Goal: Task Accomplishment & Management: Use online tool/utility

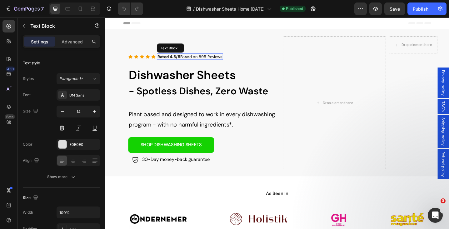
click at [213, 60] on span "Rated 4.5/5 Based on 895 Reviews" at bounding box center [197, 61] width 71 height 6
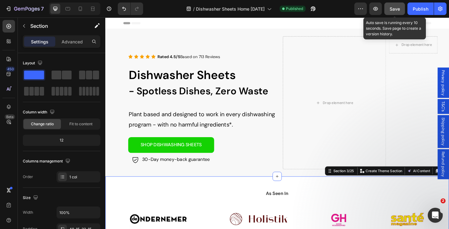
click at [398, 8] on span "Save" at bounding box center [395, 8] width 10 height 5
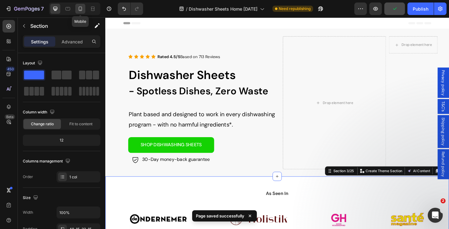
click at [79, 10] on icon at bounding box center [80, 9] width 3 height 4
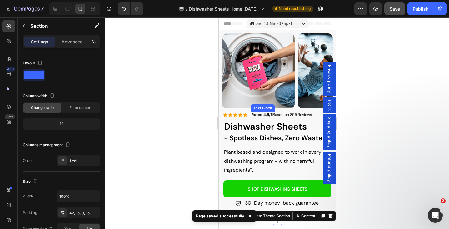
click at [296, 116] on span "Rated 4.5/5 Based on 895 Reviews" at bounding box center [281, 114] width 60 height 5
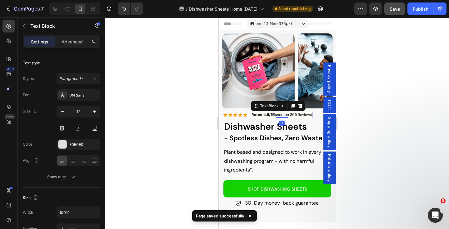
click at [296, 116] on span "Rated 4.5/5 Based on 895 Reviews" at bounding box center [281, 114] width 60 height 5
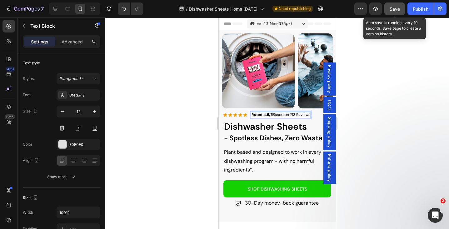
click at [400, 7] on span "Save" at bounding box center [395, 8] width 10 height 5
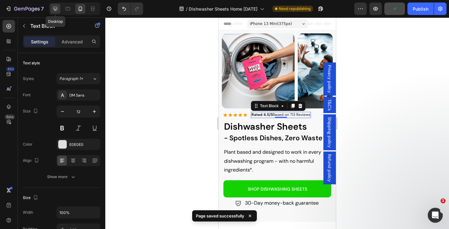
click at [56, 7] on icon at bounding box center [55, 9] width 4 height 4
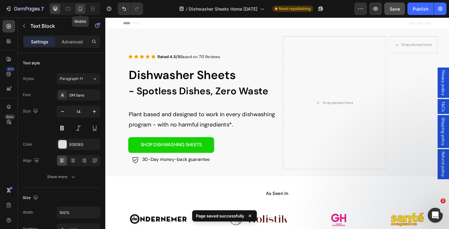
click at [79, 8] on icon at bounding box center [80, 9] width 3 height 4
type input "12"
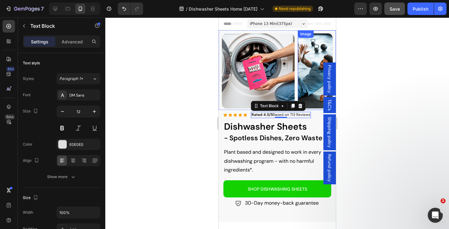
click at [303, 48] on img at bounding box center [315, 70] width 35 height 75
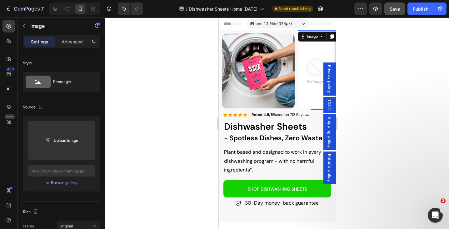
click at [166, 116] on div at bounding box center [277, 124] width 344 height 212
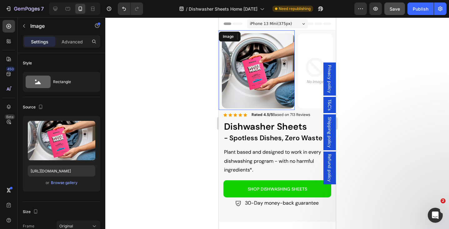
click at [247, 71] on img at bounding box center [258, 70] width 73 height 75
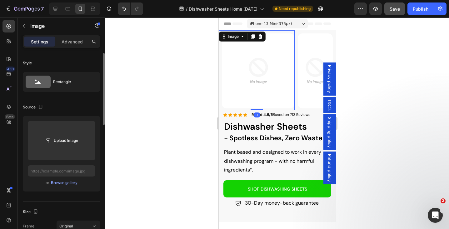
click at [152, 113] on div at bounding box center [277, 124] width 344 height 212
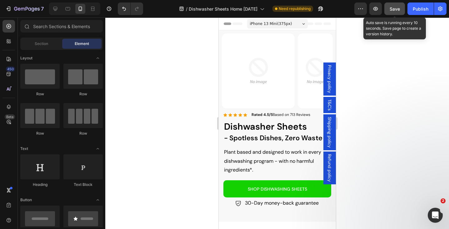
click at [396, 9] on span "Save" at bounding box center [395, 8] width 10 height 5
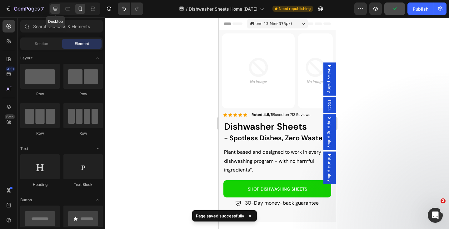
click at [53, 8] on icon at bounding box center [55, 9] width 6 height 6
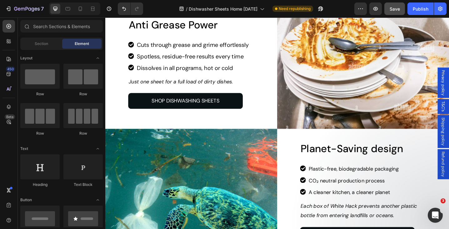
scroll to position [739, 0]
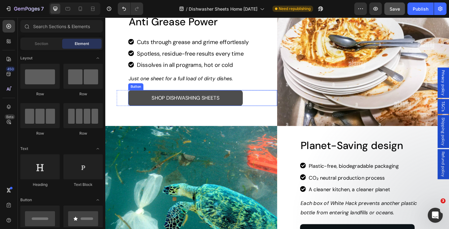
click at [236, 105] on link "SHOP DISHWASHING SHEETS" at bounding box center [192, 105] width 125 height 17
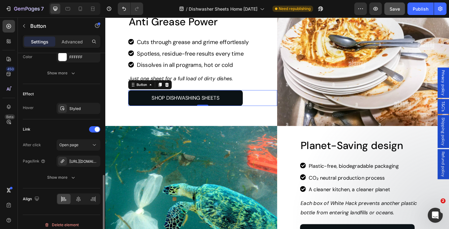
scroll to position [303, 0]
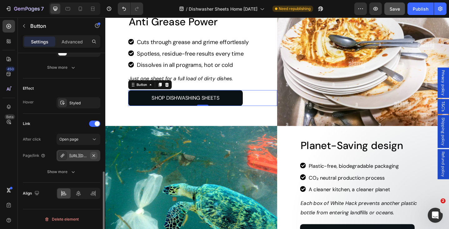
click at [93, 156] on icon "button" at bounding box center [93, 155] width 5 height 5
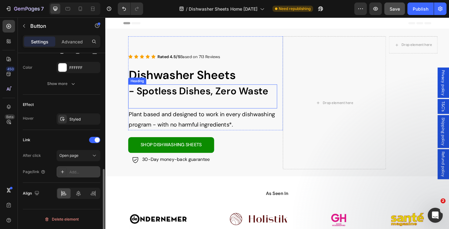
scroll to position [0, 0]
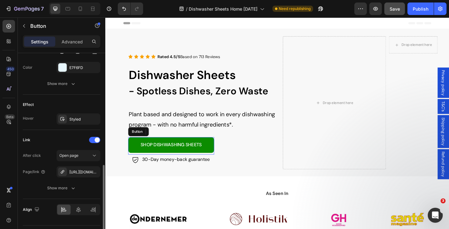
click at [217, 149] on link "SHOP DISHWASHING SHEETS" at bounding box center [177, 156] width 94 height 17
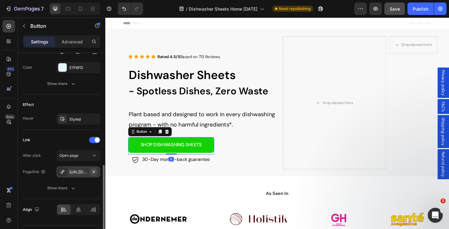
click at [95, 171] on icon "button" at bounding box center [93, 172] width 5 height 5
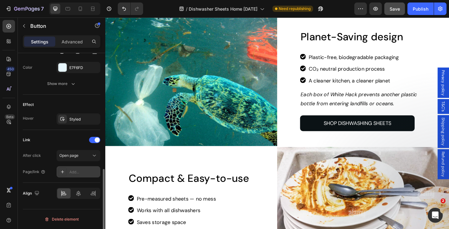
scroll to position [899, 0]
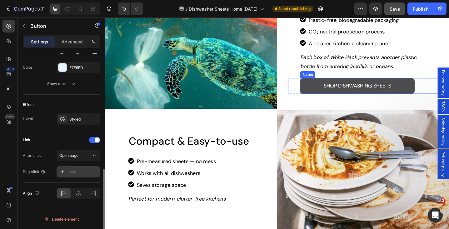
click at [328, 89] on link "SHOP DISHWASHING SHEETS" at bounding box center [380, 92] width 125 height 17
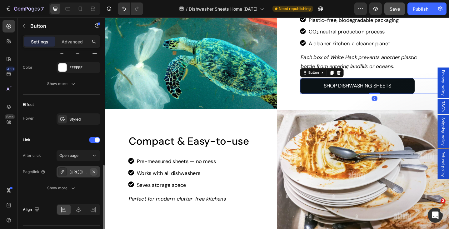
click at [94, 171] on icon "button" at bounding box center [94, 171] width 3 height 3
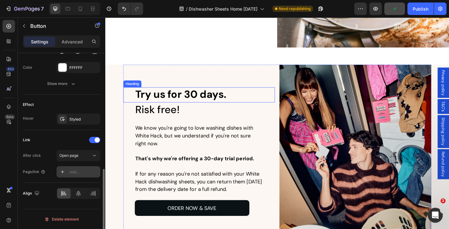
scroll to position [1109, 0]
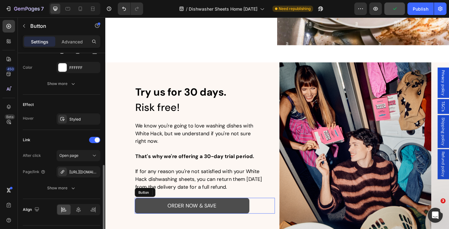
click at [261, 217] on link "ORDER NOW & SAVE" at bounding box center [200, 223] width 125 height 17
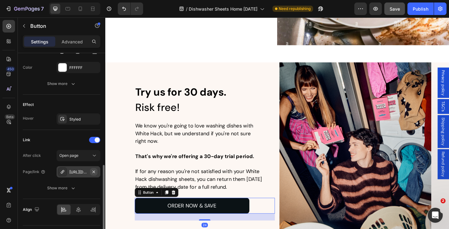
click at [96, 172] on icon "button" at bounding box center [93, 172] width 5 height 5
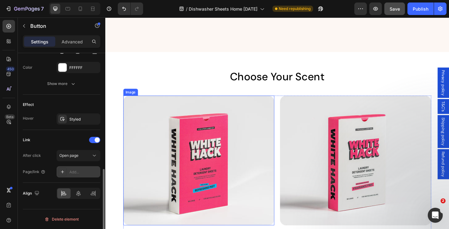
scroll to position [1411, 0]
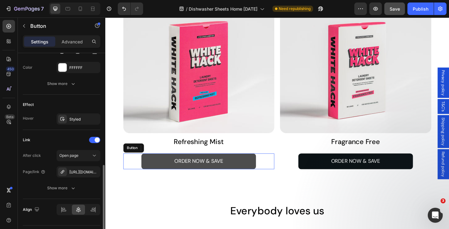
click at [248, 169] on link "ORDER NOW & SAVE" at bounding box center [207, 174] width 125 height 17
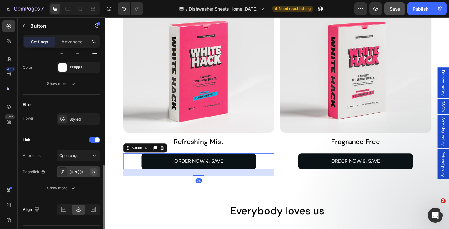
click at [94, 171] on icon "button" at bounding box center [93, 172] width 5 height 5
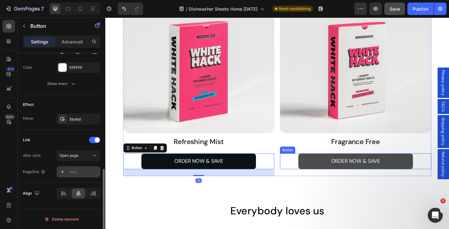
click at [334, 175] on link "ORDER NOW & SAVE" at bounding box center [378, 174] width 125 height 17
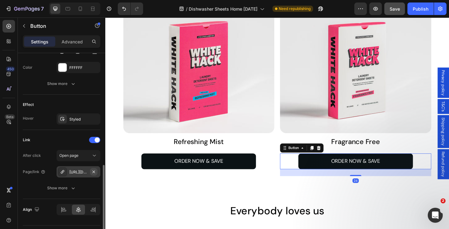
click at [95, 171] on icon "button" at bounding box center [94, 171] width 3 height 3
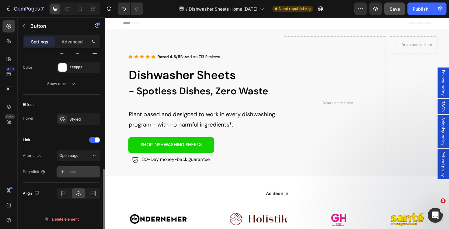
scroll to position [0, 0]
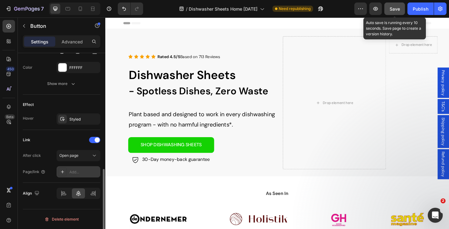
click at [397, 8] on span "Save" at bounding box center [395, 8] width 10 height 5
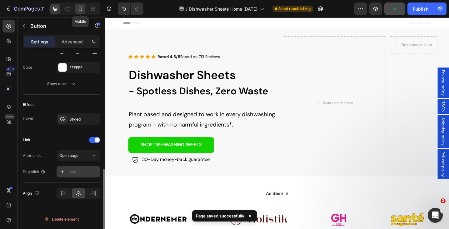
click at [80, 12] on div at bounding box center [80, 9] width 10 height 10
type input "14"
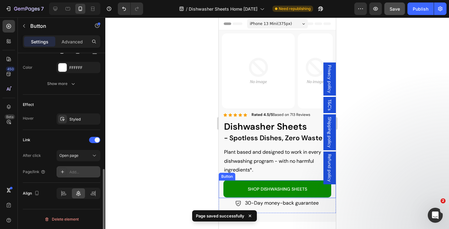
click at [225, 188] on link "SHOP DISHWASHING SHEETS" at bounding box center [277, 188] width 108 height 17
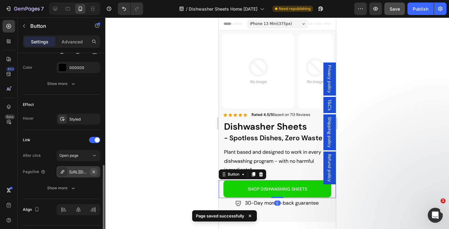
click at [92, 172] on icon "button" at bounding box center [93, 172] width 5 height 5
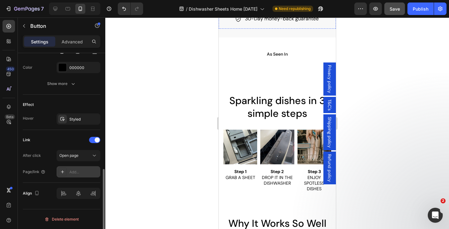
scroll to position [185, 0]
click at [247, 77] on div "Sparkling dishes in 3 simple steps Heading Row Section 4/25" at bounding box center [277, 101] width 117 height 49
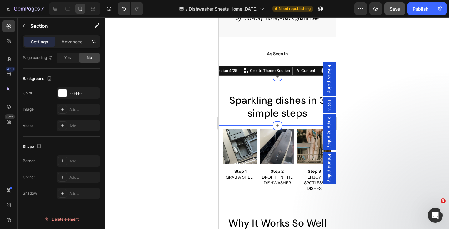
scroll to position [0, 0]
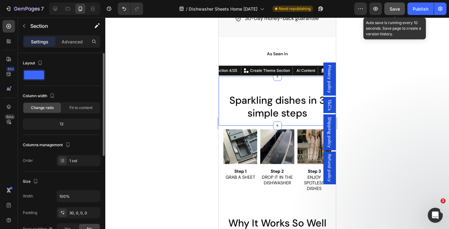
click at [396, 12] on button "Save" at bounding box center [395, 9] width 21 height 13
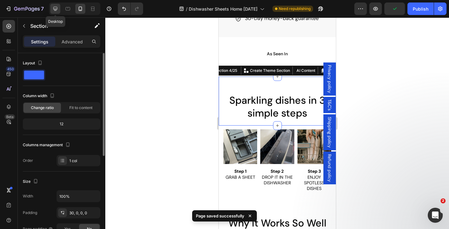
click at [52, 10] on div at bounding box center [55, 9] width 10 height 10
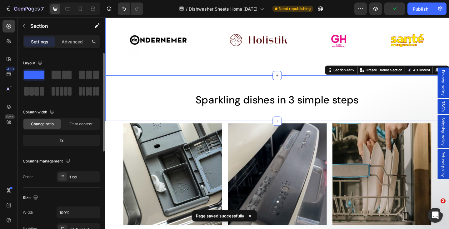
scroll to position [138, 0]
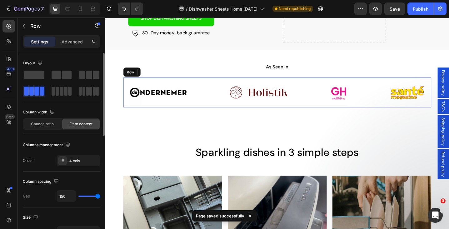
click at [210, 92] on div "Image Image Image Image Row" at bounding box center [293, 99] width 336 height 33
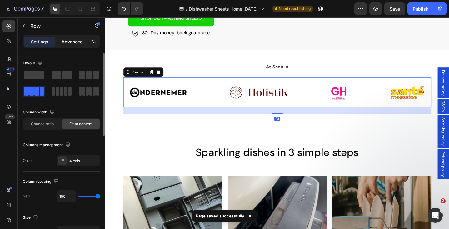
click at [68, 38] on div "Advanced" at bounding box center [72, 42] width 31 height 10
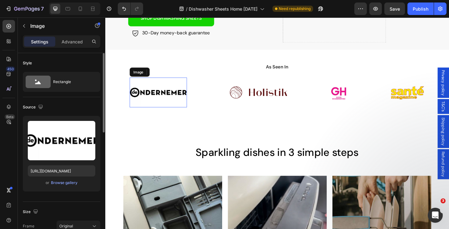
click at [168, 100] on img at bounding box center [163, 99] width 63 height 33
click at [79, 43] on p "Advanced" at bounding box center [72, 41] width 21 height 7
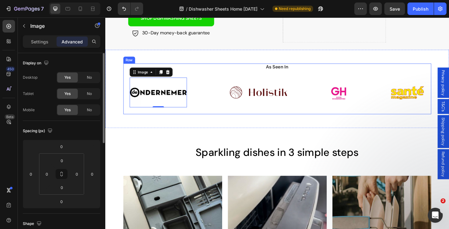
click at [230, 75] on div "As Seen In Heading Image 0 Image Image Image Row" at bounding box center [293, 95] width 336 height 55
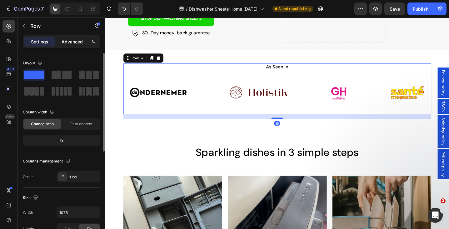
click at [74, 42] on p "Advanced" at bounding box center [72, 41] width 21 height 7
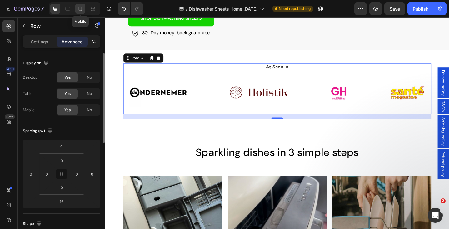
click at [81, 7] on icon at bounding box center [80, 9] width 3 height 4
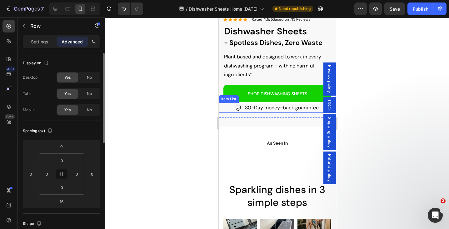
scroll to position [104, 0]
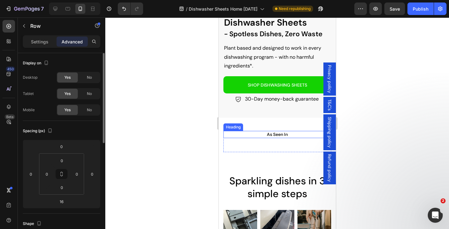
click at [261, 135] on h2 "As Seen In" at bounding box center [277, 134] width 108 height 7
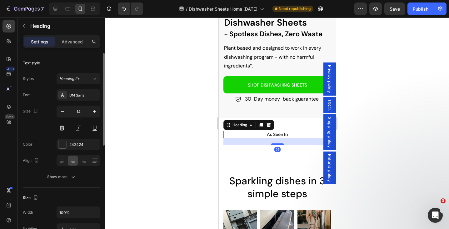
click at [258, 141] on div "21" at bounding box center [277, 141] width 108 height 7
click at [259, 149] on div "As Seen In Heading 21 Image Image Image Image Row" at bounding box center [277, 141] width 108 height 21
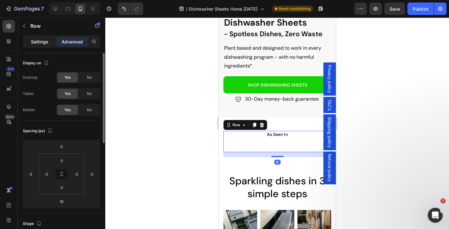
click at [43, 44] on p "Settings" at bounding box center [40, 41] width 18 height 7
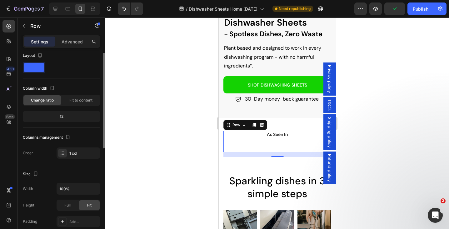
scroll to position [0, 0]
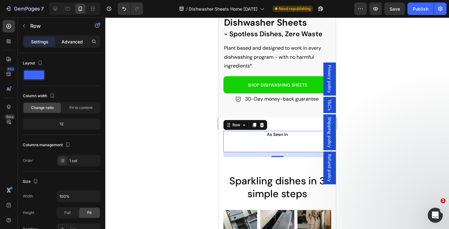
click at [70, 40] on p "Advanced" at bounding box center [72, 41] width 21 height 7
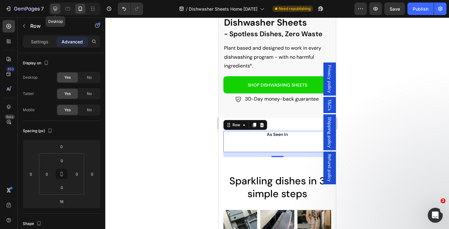
click at [53, 10] on icon at bounding box center [55, 9] width 6 height 6
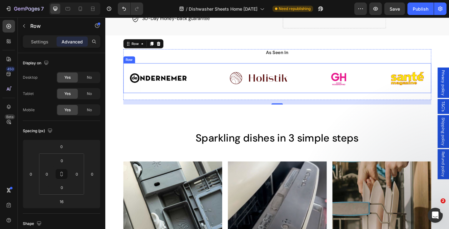
scroll to position [166, 0]
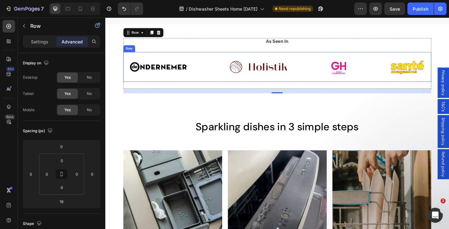
click at [214, 65] on div "Image Image Image Image Row" at bounding box center [293, 71] width 336 height 33
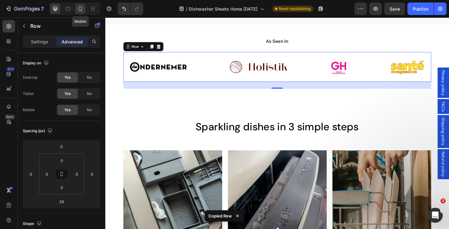
click at [80, 8] on icon at bounding box center [80, 9] width 6 height 6
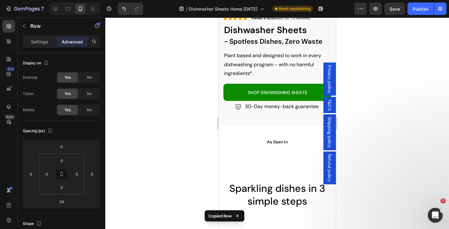
scroll to position [103, 0]
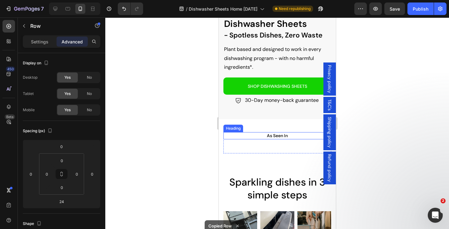
click at [254, 136] on h2 "As Seen In" at bounding box center [277, 135] width 108 height 7
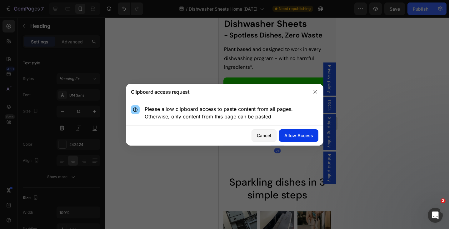
click at [283, 137] on button "Allow Access" at bounding box center [298, 135] width 39 height 13
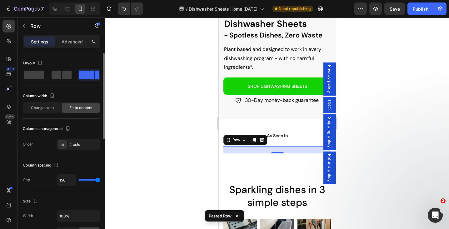
type input "119"
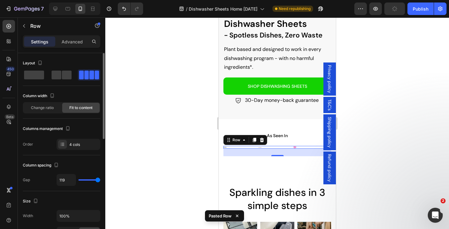
type input "102"
type input "81"
type input "77"
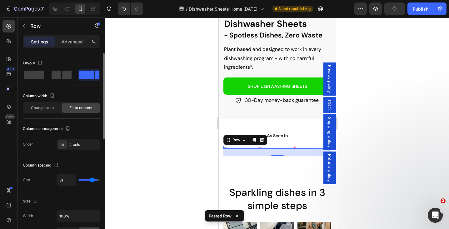
type input "77"
type input "73"
type input "71"
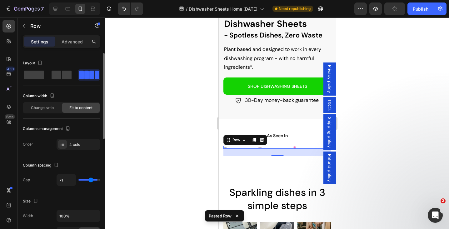
type input "68"
type input "66"
type input "64"
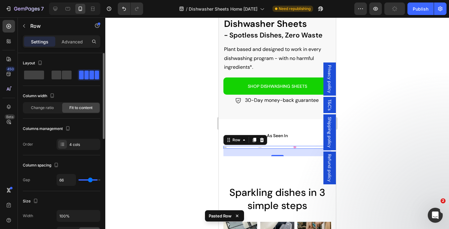
type input "64"
type input "60"
type input "56"
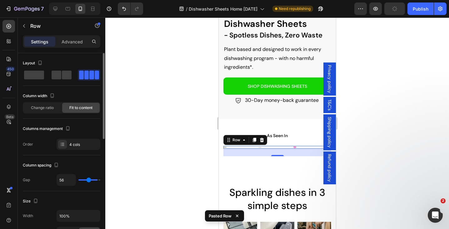
type input "52"
type input "45"
type input "39"
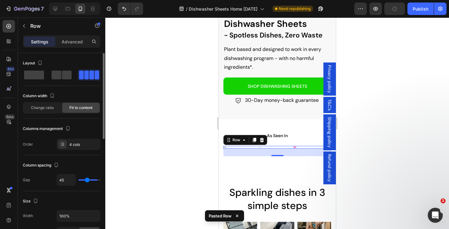
type input "39"
type input "35"
type input "33"
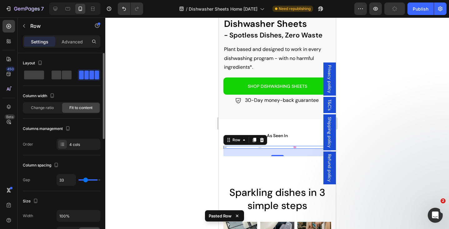
type input "28"
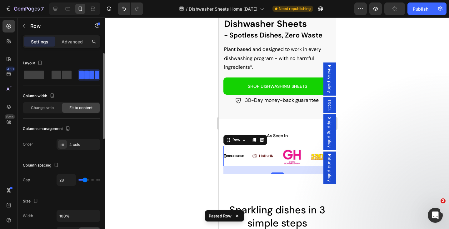
type input "26"
type input "24"
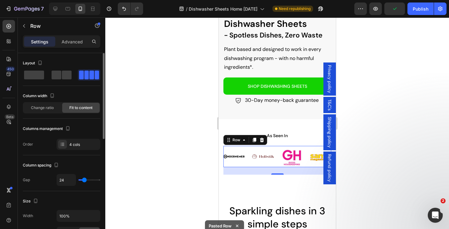
type input "26"
drag, startPoint x: 98, startPoint y: 181, endPoint x: 84, endPoint y: 181, distance: 13.8
type input "26"
click at [84, 181] on input "range" at bounding box center [90, 180] width 22 height 1
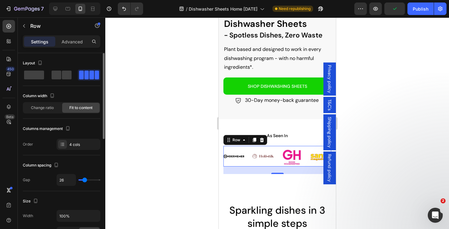
type input "150"
type input "120"
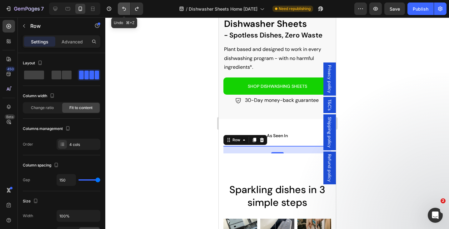
click at [126, 8] on icon "Undo/Redo" at bounding box center [124, 9] width 4 height 4
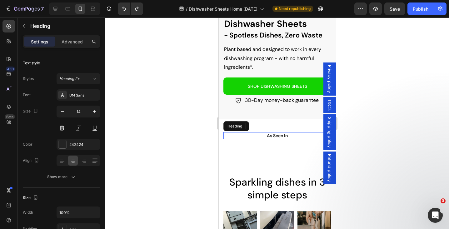
click at [246, 137] on h2 "As Seen In" at bounding box center [277, 135] width 108 height 7
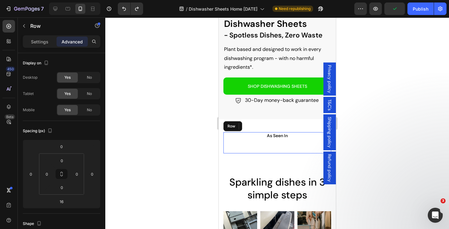
click at [255, 145] on div "As Seen In Heading 21 Image Image Image Image Row" at bounding box center [277, 142] width 108 height 21
click at [43, 44] on p "Settings" at bounding box center [40, 41] width 18 height 7
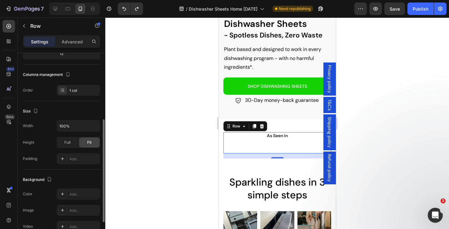
scroll to position [94, 0]
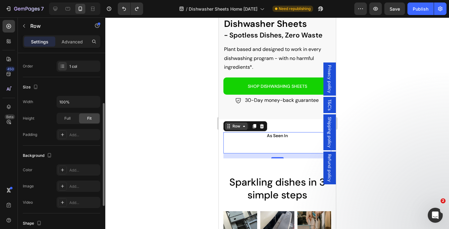
click at [230, 124] on icon at bounding box center [228, 126] width 5 height 5
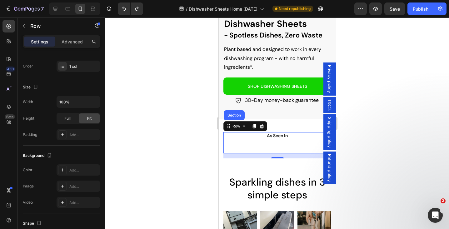
click at [240, 140] on div "As Seen In Heading Image Image Image Image Row" at bounding box center [277, 142] width 108 height 21
click at [241, 151] on div "As Seen In Heading Image Image Image Image Row" at bounding box center [277, 142] width 108 height 21
click at [246, 145] on div "As Seen In Heading Image Image Image Image Row" at bounding box center [277, 142] width 108 height 21
click at [56, 8] on icon at bounding box center [55, 9] width 6 height 6
type input "1075"
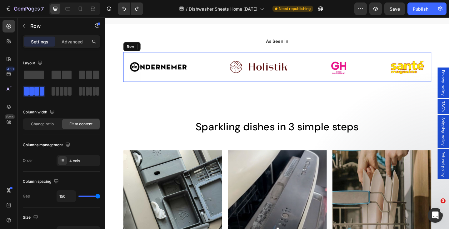
click at [198, 58] on div "Image Image Image Image Row" at bounding box center [293, 71] width 336 height 33
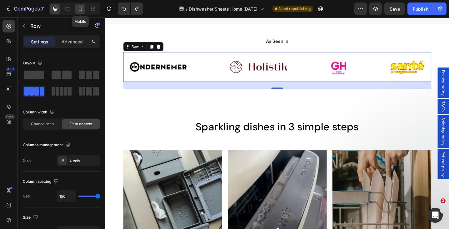
click at [81, 9] on icon at bounding box center [80, 9] width 6 height 6
type input "100%"
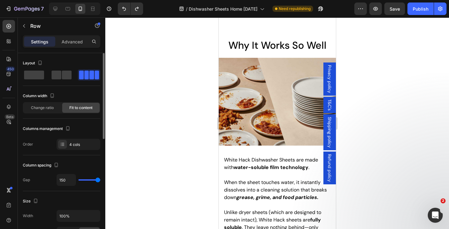
type input "117"
type input "115"
type input "111"
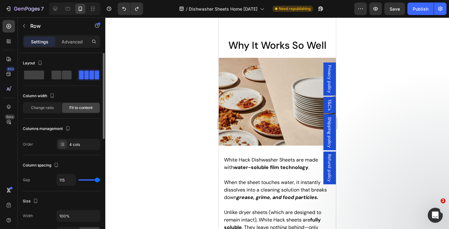
type input "111"
type input "108"
type input "104"
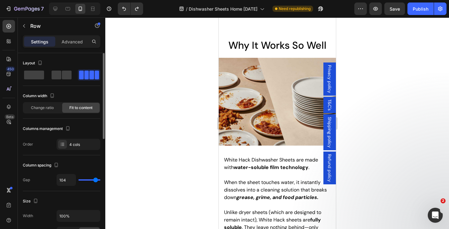
type input "100"
type input "98"
type input "94"
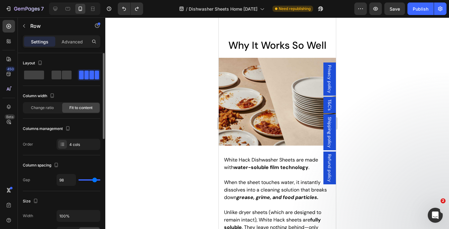
type input "94"
type input "89"
type input "85"
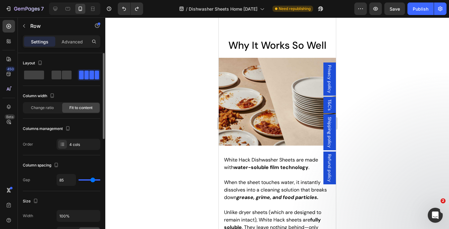
type input "79"
type input "71"
type input "60"
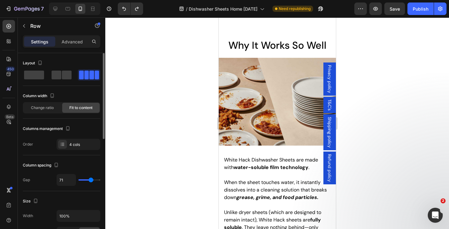
type input "60"
type input "49"
type input "39"
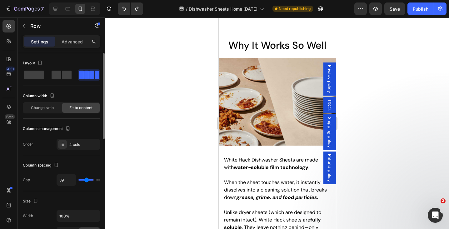
type input "31"
type input "20"
type input "12"
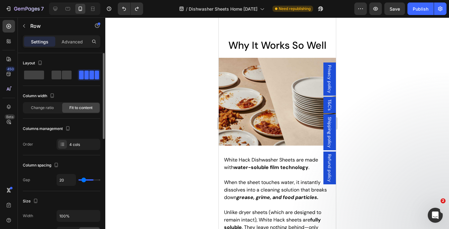
type input "12"
type input "5"
type input "1"
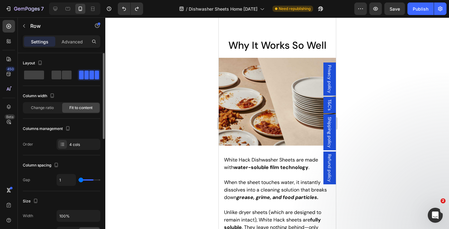
type input "0"
drag, startPoint x: 97, startPoint y: 180, endPoint x: 79, endPoint y: 180, distance: 18.2
type input "0"
click at [79, 180] on input "range" at bounding box center [90, 180] width 22 height 1
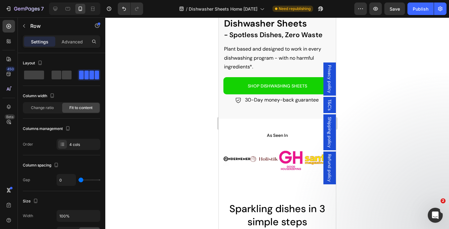
scroll to position [109, 0]
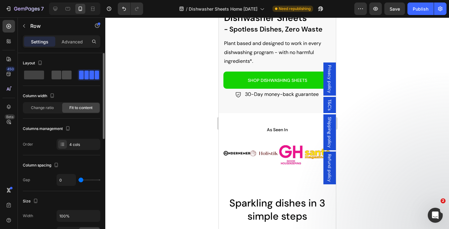
click at [63, 74] on span at bounding box center [67, 75] width 10 height 9
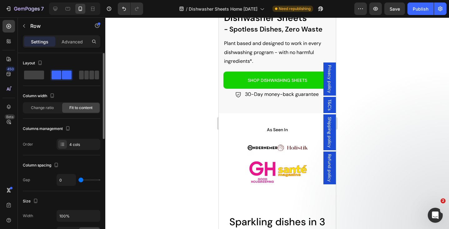
type input "1"
type input "3"
type input "9"
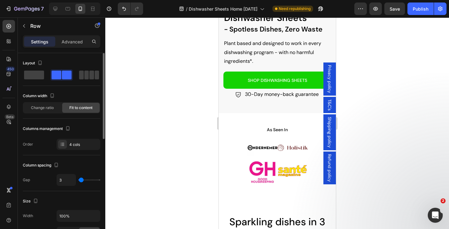
type input "9"
type input "20"
type input "28"
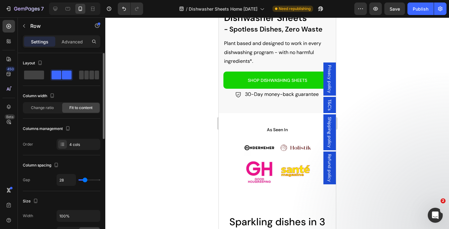
type input "37"
type input "47"
type input "54"
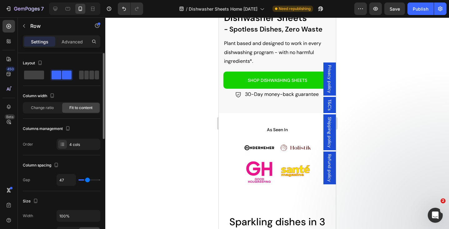
type input "54"
type input "62"
type input "68"
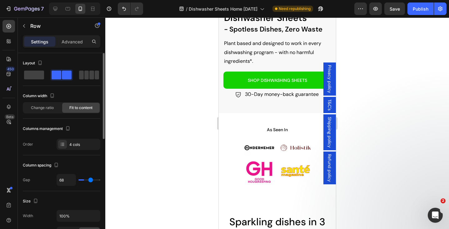
type input "75"
type input "79"
type input "83"
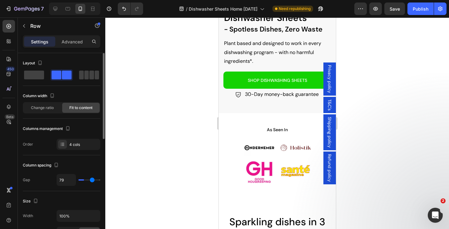
type input "83"
type input "85"
type input "87"
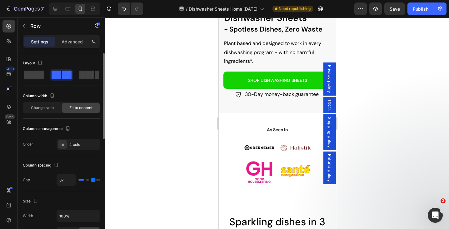
type input "89"
type input "92"
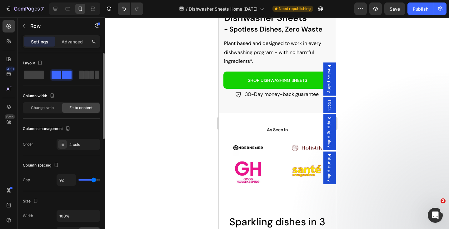
type input "89"
type input "87"
type input "85"
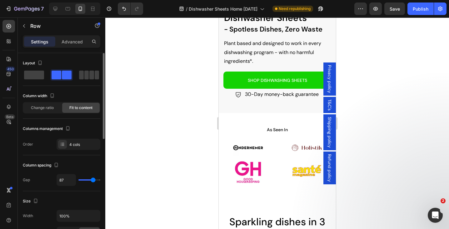
type input "85"
type input "83"
type input "81"
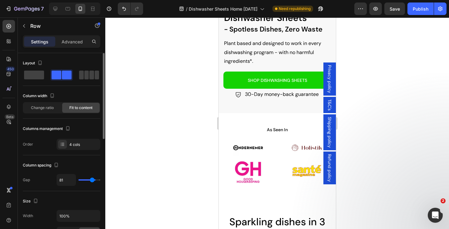
type input "79"
type input "77"
type input "75"
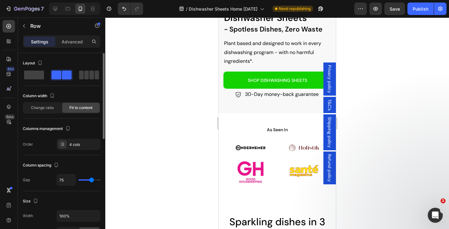
drag, startPoint x: 80, startPoint y: 181, endPoint x: 91, endPoint y: 181, distance: 10.9
type input "75"
click at [91, 181] on input "range" at bounding box center [90, 180] width 22 height 1
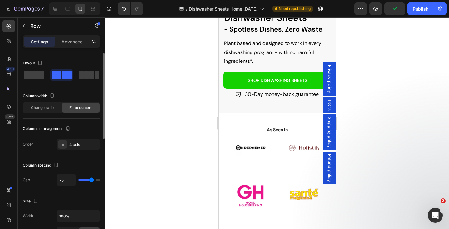
type input "62"
type input "58"
type input "52"
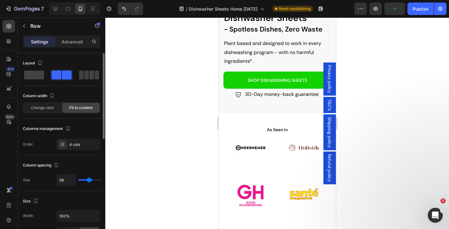
type input "52"
type input "43"
type input "41"
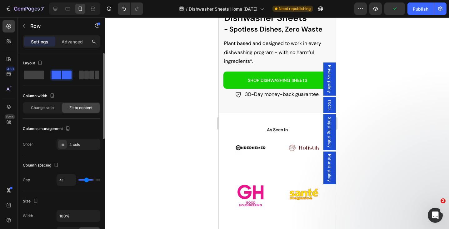
type input "39"
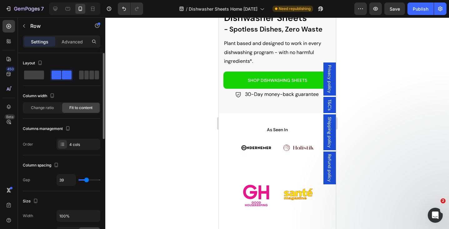
drag, startPoint x: 89, startPoint y: 180, endPoint x: 86, endPoint y: 180, distance: 3.8
type input "39"
click at [86, 180] on input "range" at bounding box center [90, 180] width 22 height 1
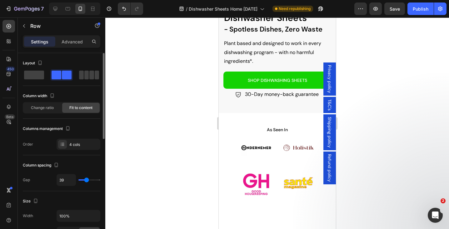
type input "47"
type input "49"
type input "54"
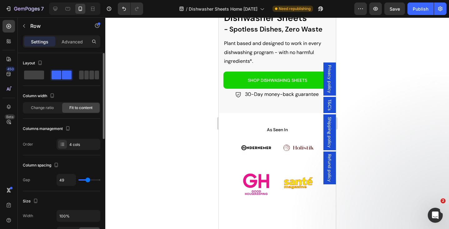
type input "54"
type input "58"
type input "62"
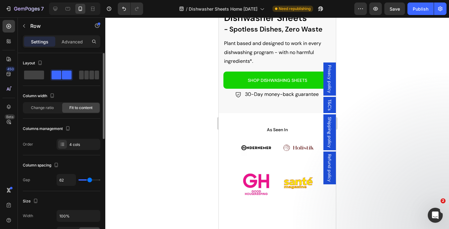
type input "68"
type input "73"
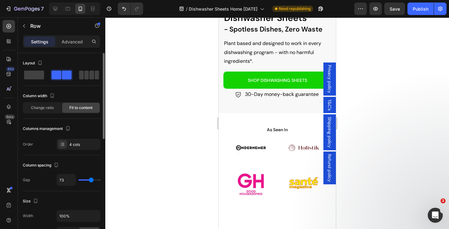
type input "71"
type input "68"
type input "66"
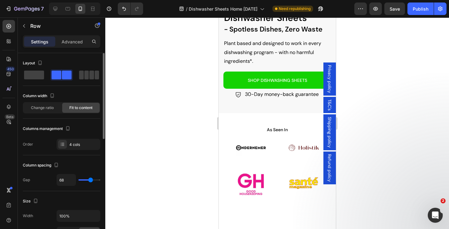
type input "66"
type input "68"
type input "71"
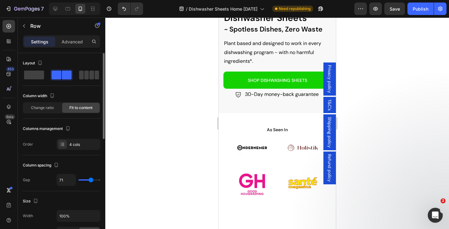
type input "73"
type input "75"
type input "77"
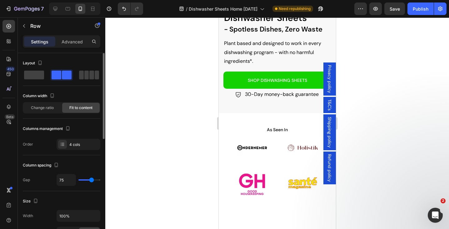
type input "77"
type input "75"
drag, startPoint x: 87, startPoint y: 180, endPoint x: 91, endPoint y: 180, distance: 4.1
type input "75"
click at [91, 180] on input "range" at bounding box center [90, 180] width 22 height 1
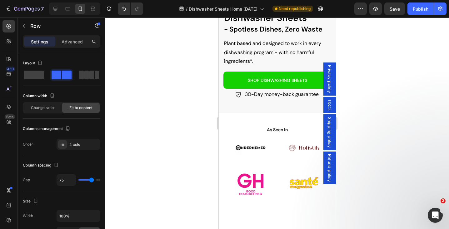
click at [258, 155] on div "Image Image Image Image Row" at bounding box center [277, 169] width 108 height 58
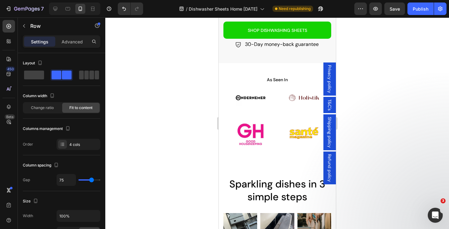
scroll to position [159, 0]
click at [182, 83] on div at bounding box center [277, 124] width 344 height 212
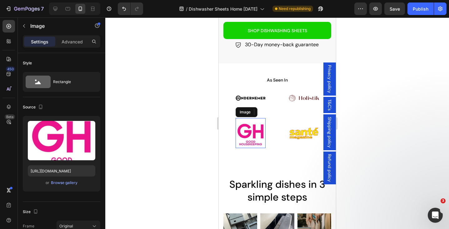
click at [254, 132] on img at bounding box center [251, 133] width 30 height 30
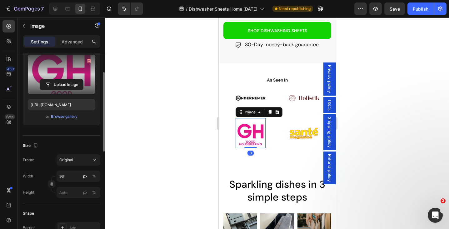
scroll to position [77, 0]
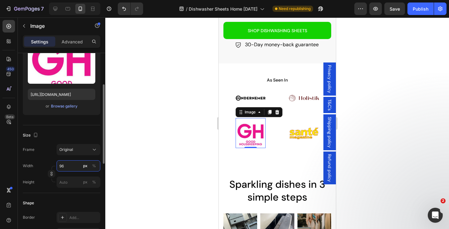
click at [68, 165] on input "96" at bounding box center [79, 165] width 44 height 11
type input "60"
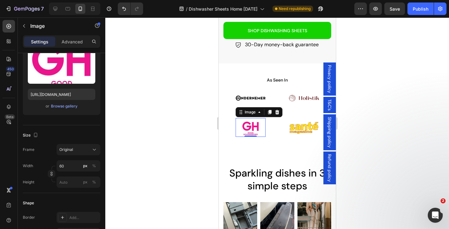
click at [142, 110] on div at bounding box center [277, 124] width 344 height 212
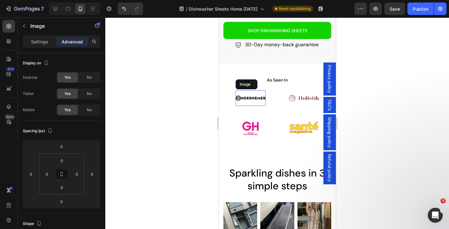
click at [251, 95] on img at bounding box center [251, 98] width 30 height 16
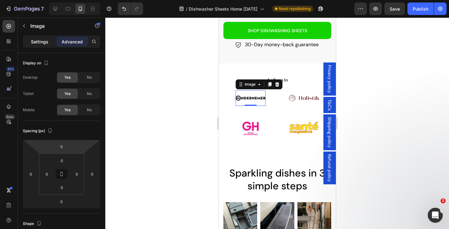
click at [45, 41] on p "Settings" at bounding box center [40, 41] width 18 height 7
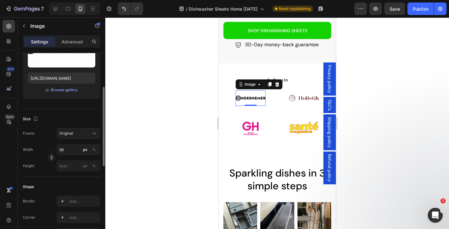
scroll to position [100, 0]
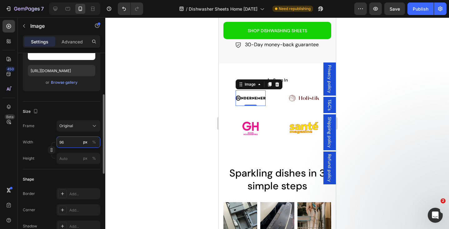
click at [69, 142] on input "96" at bounding box center [79, 142] width 44 height 11
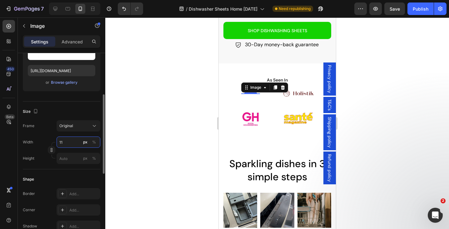
type input "110"
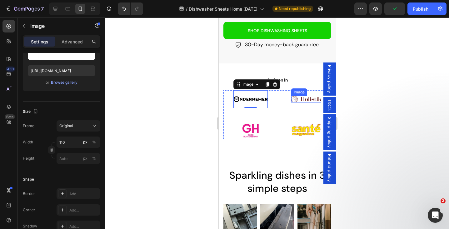
click at [304, 99] on img at bounding box center [306, 99] width 30 height 7
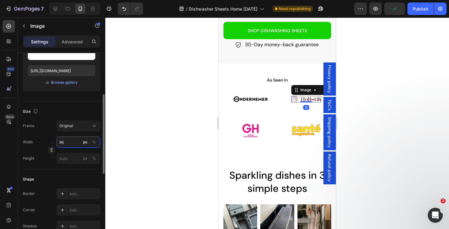
click at [68, 140] on input "96" at bounding box center [79, 142] width 44 height 11
type input "110"
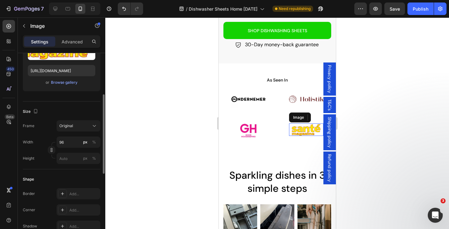
drag, startPoint x: 315, startPoint y: 133, endPoint x: 432, endPoint y: 148, distance: 118.5
click at [315, 133] on img at bounding box center [306, 130] width 30 height 13
click at [70, 141] on input "96" at bounding box center [79, 142] width 44 height 11
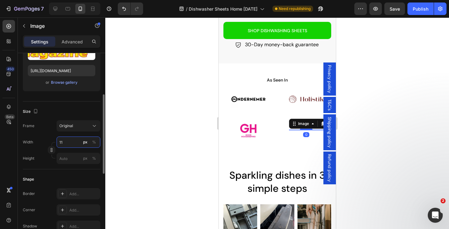
type input "110"
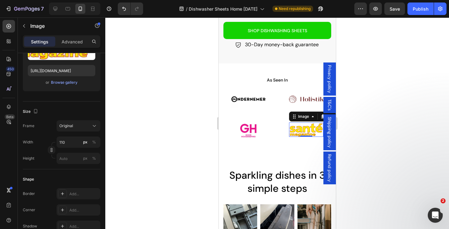
click at [178, 88] on div at bounding box center [277, 124] width 344 height 212
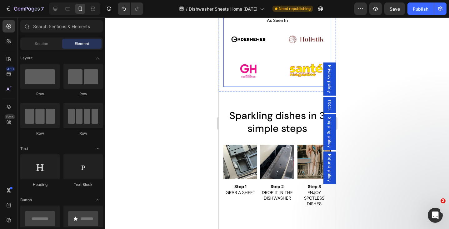
scroll to position [218, 0]
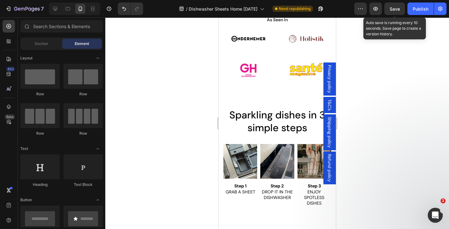
click at [396, 8] on span "Save" at bounding box center [395, 8] width 10 height 5
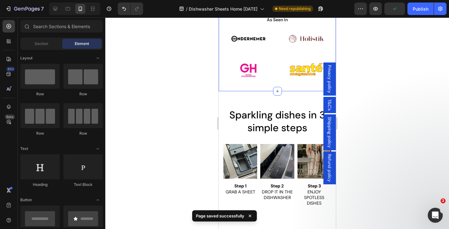
click at [249, 88] on div "As Seen In Heading Image Image Image Image Row Row" at bounding box center [277, 53] width 108 height 75
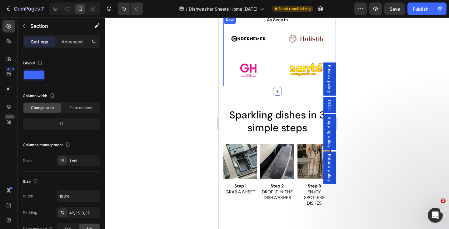
click at [245, 85] on div "As Seen In Heading Image Image Image Image Row" at bounding box center [277, 51] width 108 height 70
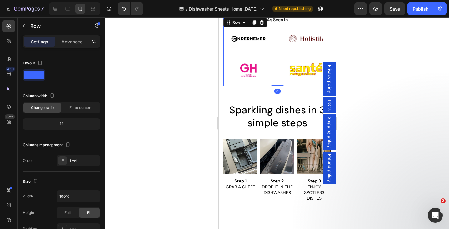
drag, startPoint x: 281, startPoint y: 90, endPoint x: 281, endPoint y: 80, distance: 10.3
click at [281, 80] on div "As Seen In Heading Image Image Image Image Row Row 0" at bounding box center [277, 51] width 108 height 70
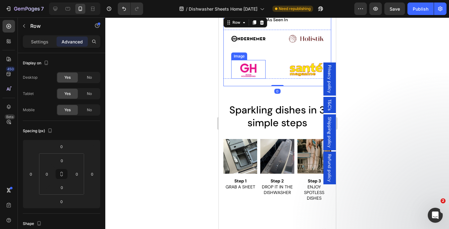
click at [197, 72] on div at bounding box center [277, 124] width 344 height 212
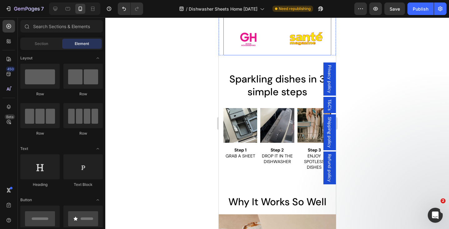
scroll to position [270, 0]
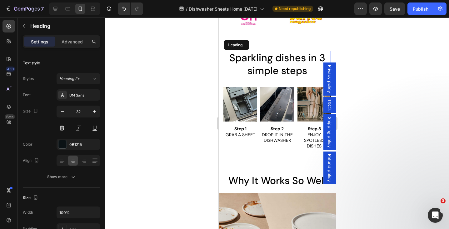
click at [266, 63] on span "Sparkling dishes in 3 simple steps" at bounding box center [277, 64] width 96 height 26
click at [256, 182] on span "Why It Works So Well" at bounding box center [277, 180] width 98 height 13
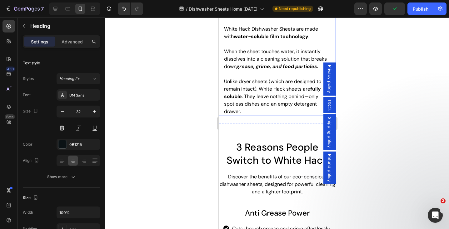
scroll to position [548, 0]
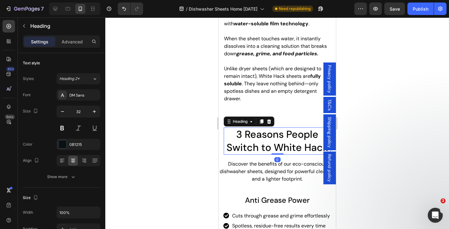
click at [277, 137] on span "3 Reasons People Switch to White Hack" at bounding box center [277, 141] width 102 height 26
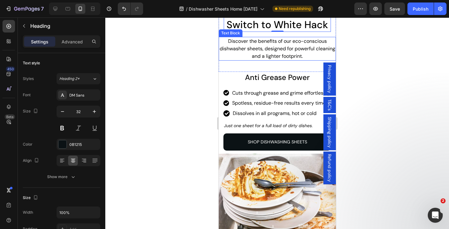
scroll to position [696, 0]
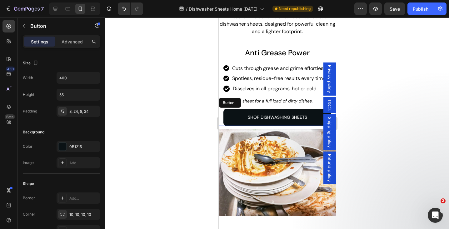
click at [220, 113] on div "SHOP DISHWASHING SHEETS Button" at bounding box center [277, 117] width 117 height 17
click at [70, 44] on p "Advanced" at bounding box center [72, 41] width 21 height 7
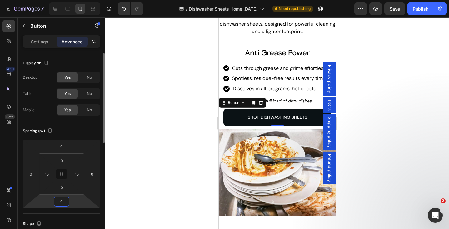
click at [63, 201] on input "0" at bounding box center [61, 201] width 13 height 9
type input "16"
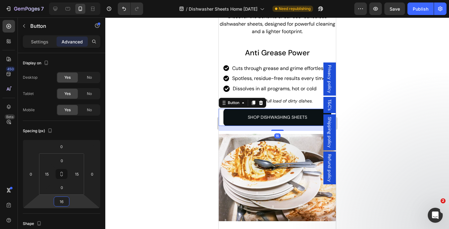
click at [169, 161] on div at bounding box center [277, 124] width 344 height 212
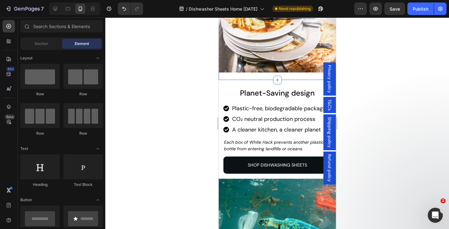
scroll to position [857, 0]
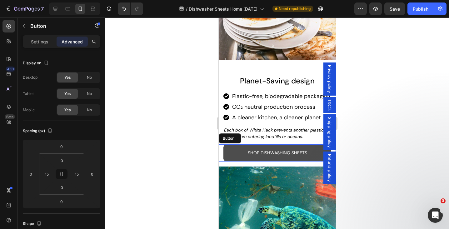
drag, startPoint x: 228, startPoint y: 150, endPoint x: 434, endPoint y: 168, distance: 206.8
click at [228, 150] on button "SHOP DISHWASHING SHEETS" at bounding box center [277, 152] width 108 height 17
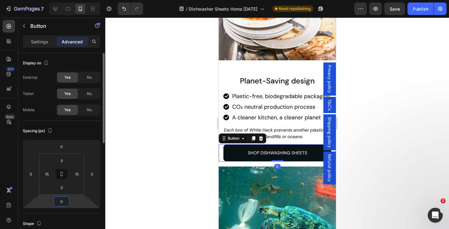
click at [66, 203] on input "0" at bounding box center [61, 201] width 13 height 9
type input "16"
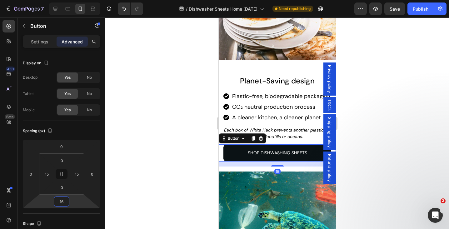
click at [187, 144] on div at bounding box center [277, 124] width 344 height 212
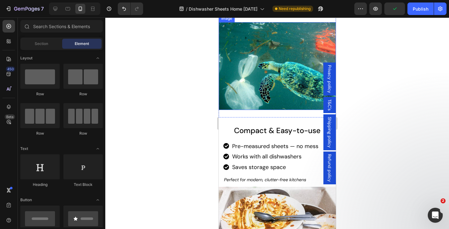
scroll to position [1024, 0]
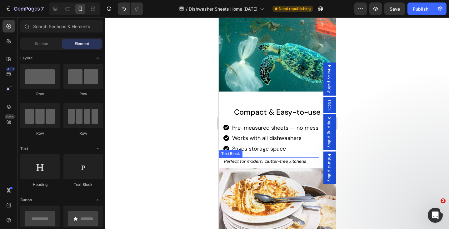
click at [241, 162] on icon "Perfect for modern, clutter-free kitchens" at bounding box center [265, 162] width 82 height 6
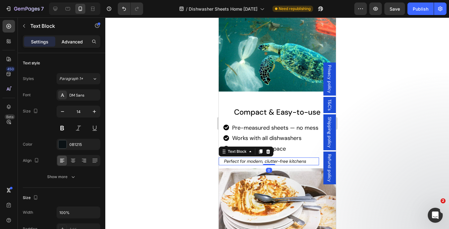
click at [62, 46] on div "Advanced" at bounding box center [72, 42] width 31 height 10
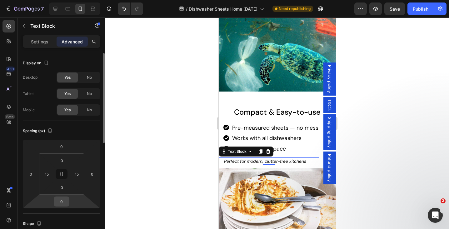
click at [63, 206] on input "0" at bounding box center [61, 201] width 13 height 9
type input "16"
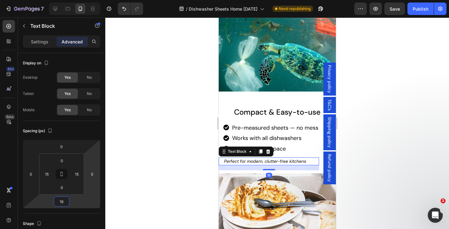
click at [155, 117] on div at bounding box center [277, 124] width 344 height 212
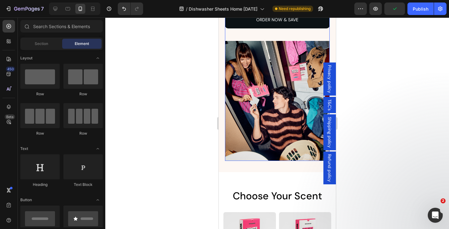
scroll to position [1423, 0]
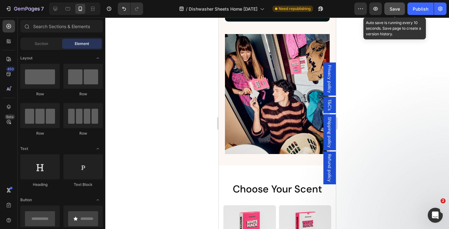
click at [397, 5] on button "Save" at bounding box center [395, 9] width 21 height 13
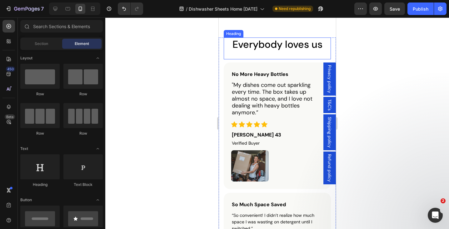
scroll to position [1708, 0]
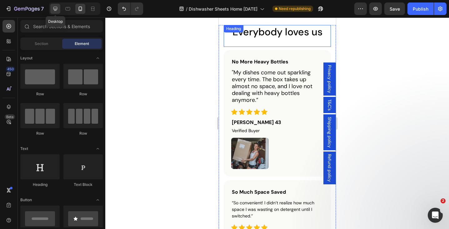
click at [52, 6] on div at bounding box center [55, 9] width 10 height 10
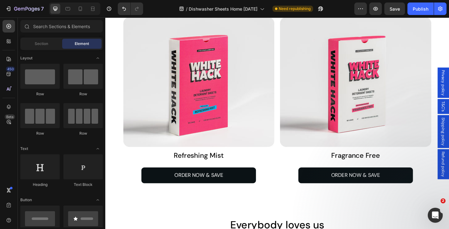
click at [394, 6] on span "Save" at bounding box center [395, 8] width 10 height 5
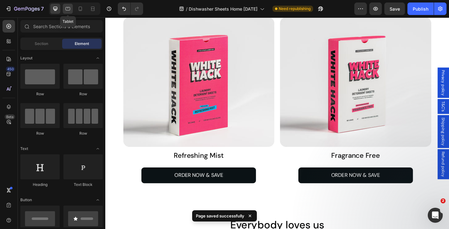
click at [69, 8] on icon at bounding box center [68, 9] width 6 height 6
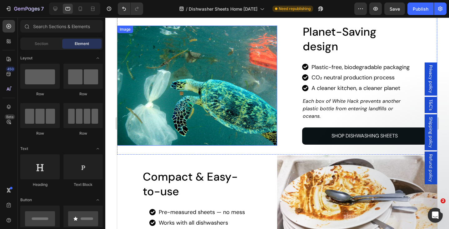
scroll to position [800, 0]
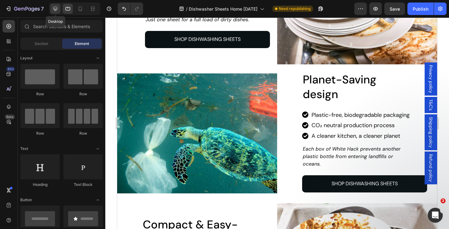
click at [57, 7] on icon at bounding box center [55, 9] width 4 height 4
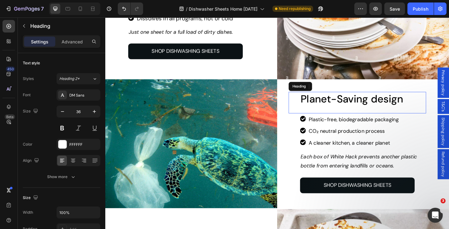
click at [434, 109] on h2 "Planet-Saving design" at bounding box center [387, 107] width 138 height 16
click at [72, 39] on p "Advanced" at bounding box center [72, 41] width 21 height 7
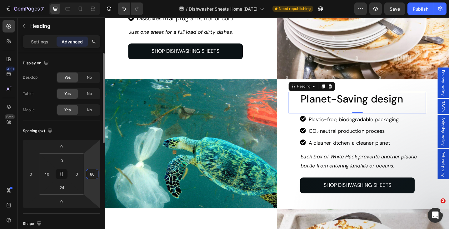
click at [96, 177] on input "80" at bounding box center [92, 174] width 9 height 9
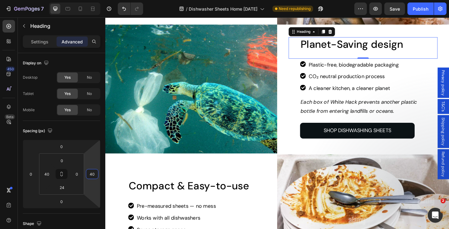
scroll to position [860, 0]
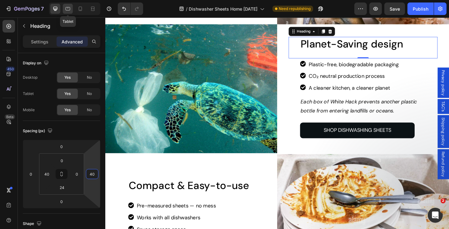
type input "40"
click at [67, 7] on icon at bounding box center [68, 9] width 6 height 6
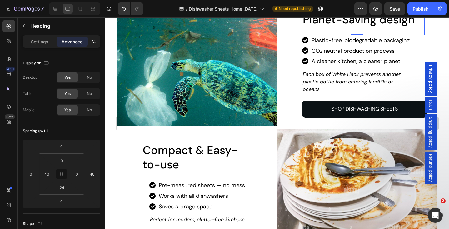
scroll to position [847, 0]
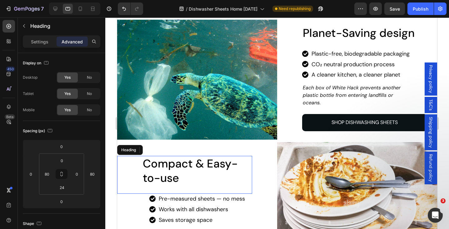
click at [217, 174] on h2 "Compact & Easy-to-use" at bounding box center [197, 171] width 110 height 31
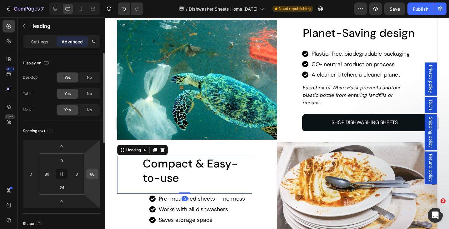
click at [97, 175] on div "80" at bounding box center [92, 174] width 13 height 10
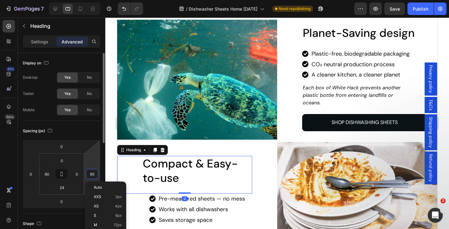
click at [95, 175] on input "80" at bounding box center [92, 174] width 9 height 9
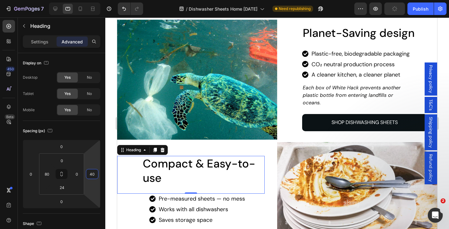
scroll to position [880, 0]
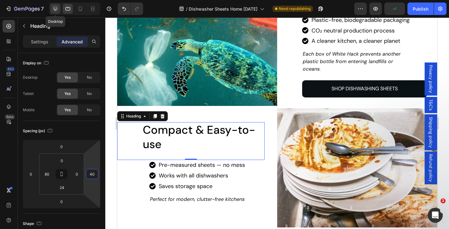
click at [54, 9] on icon at bounding box center [55, 9] width 4 height 4
type input "80"
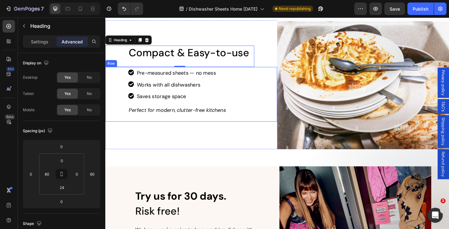
scroll to position [993, 0]
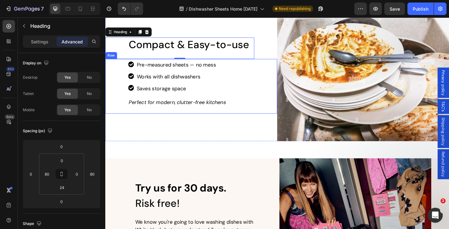
click at [124, 82] on div "Icon Pre-measured sheets — no mess Text Block Row Icon Works with all dishwashe…" at bounding box center [205, 93] width 175 height 60
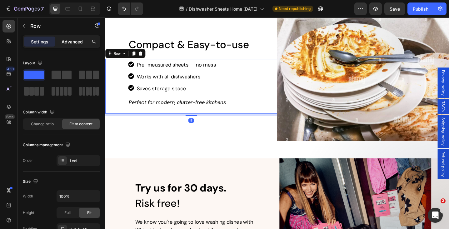
click at [69, 43] on p "Advanced" at bounding box center [72, 41] width 21 height 7
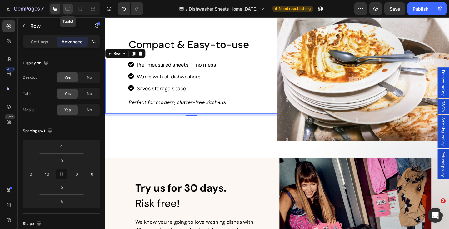
click at [69, 8] on icon at bounding box center [68, 9] width 6 height 6
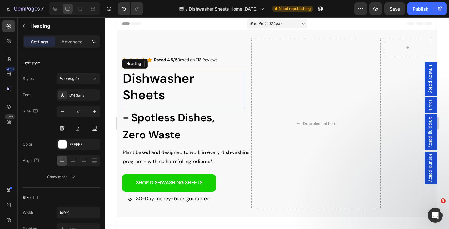
click at [169, 82] on span "Dishwasher Sheets" at bounding box center [158, 86] width 71 height 33
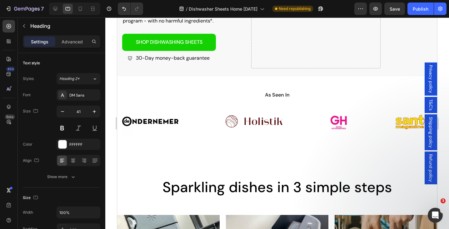
scroll to position [145, 0]
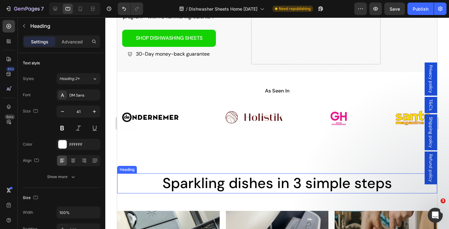
click at [204, 180] on span "Sparkling dishes in 3 simple steps" at bounding box center [278, 183] width 230 height 19
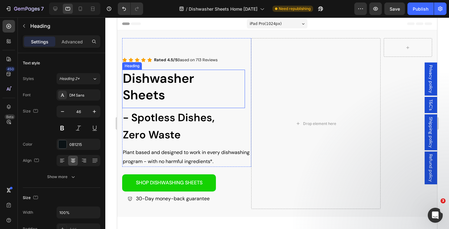
scroll to position [0, 0]
click at [173, 93] on h2 "Dishwasher Sheets" at bounding box center [180, 87] width 117 height 35
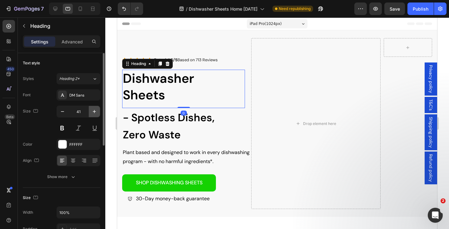
click at [93, 113] on icon "button" at bounding box center [94, 112] width 6 height 6
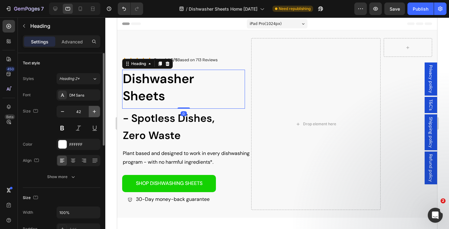
click at [93, 113] on icon "button" at bounding box center [94, 112] width 6 height 6
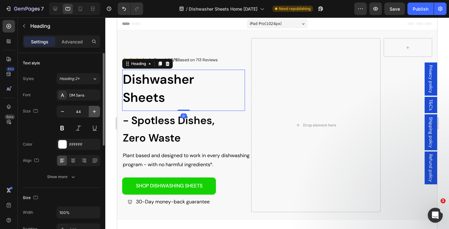
click at [93, 113] on icon "button" at bounding box center [94, 112] width 6 height 6
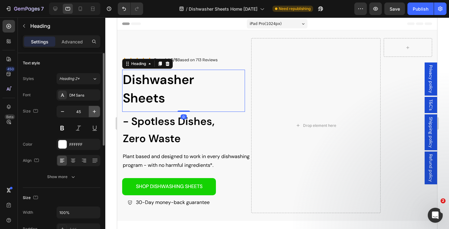
click at [93, 113] on icon "button" at bounding box center [94, 112] width 6 height 6
type input "46"
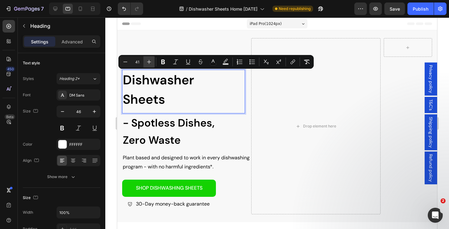
click at [149, 58] on button "Plus" at bounding box center [149, 61] width 11 height 11
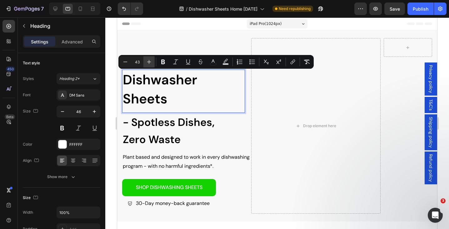
click at [149, 58] on button "Plus" at bounding box center [149, 61] width 11 height 11
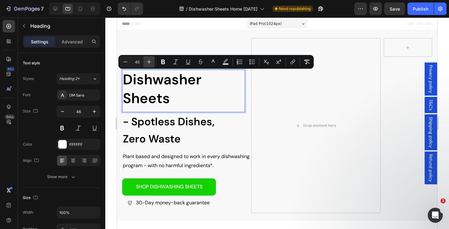
click at [149, 58] on button "Plus" at bounding box center [149, 61] width 11 height 11
type input "46"
click at [152, 43] on div "Icon Icon Rated 4.5/5 Based on 713 Reviews Text Block Icon Icon Icon Row" at bounding box center [186, 54] width 129 height 32
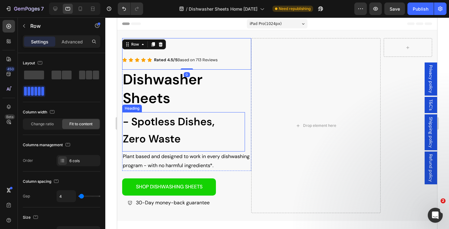
click at [169, 115] on span "- Spotless Dishes, Zero Waste" at bounding box center [169, 130] width 92 height 31
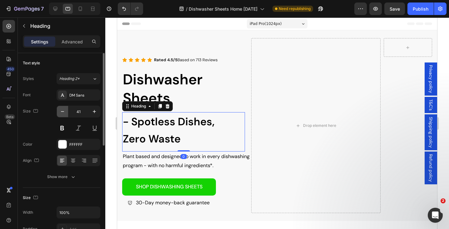
click at [61, 109] on icon "button" at bounding box center [62, 112] width 6 height 6
click at [61, 110] on icon "button" at bounding box center [62, 112] width 6 height 6
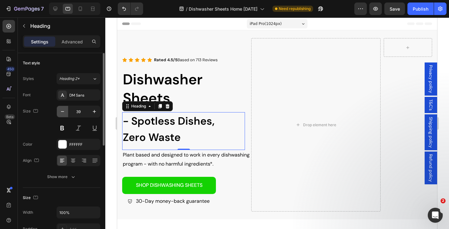
click at [61, 110] on icon "button" at bounding box center [62, 112] width 6 height 6
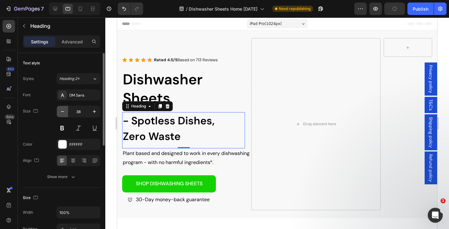
click at [62, 110] on icon "button" at bounding box center [62, 112] width 6 height 6
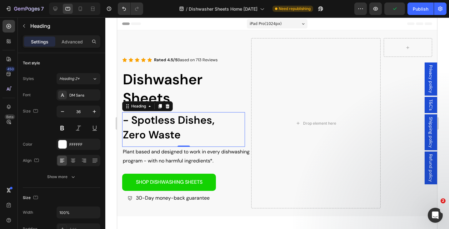
click at [190, 138] on h2 "- Spotless Dishes, Zero Waste" at bounding box center [180, 127] width 117 height 31
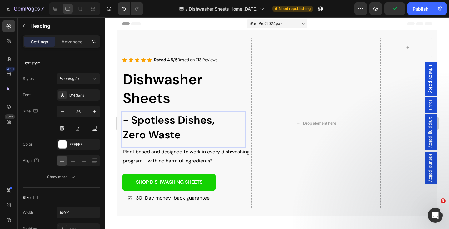
click at [190, 138] on p "- Spotless Dishes, Zero Waste" at bounding box center [180, 128] width 115 height 30
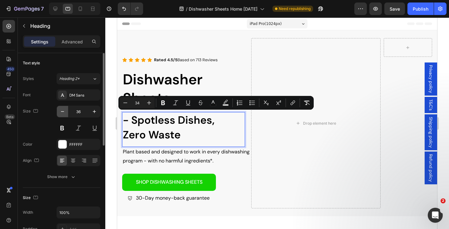
click at [63, 111] on icon "button" at bounding box center [62, 112] width 6 height 6
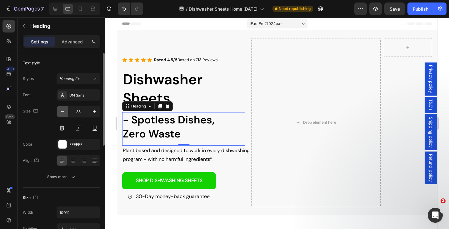
type input "34"
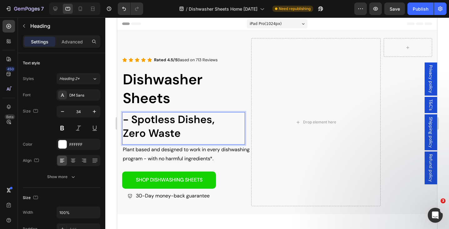
click at [154, 122] on span "- Spotless Dishes, Zero Waste" at bounding box center [169, 127] width 92 height 28
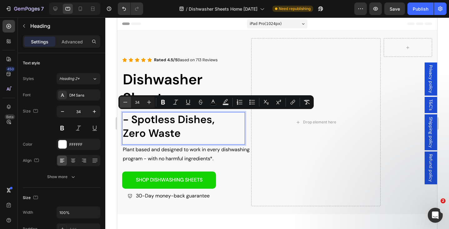
click at [126, 101] on icon "Editor contextual toolbar" at bounding box center [125, 102] width 6 height 6
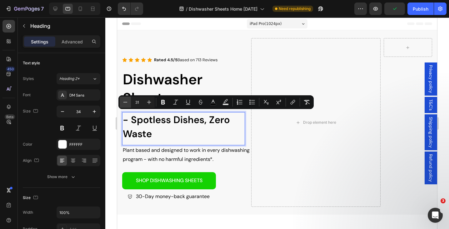
click at [126, 101] on icon "Editor contextual toolbar" at bounding box center [125, 102] width 6 height 6
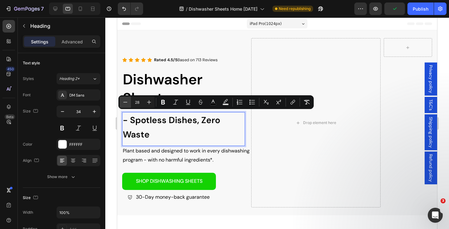
click at [126, 101] on icon "Editor contextual toolbar" at bounding box center [125, 102] width 6 height 6
click at [150, 101] on icon "Editor contextual toolbar" at bounding box center [149, 102] width 6 height 6
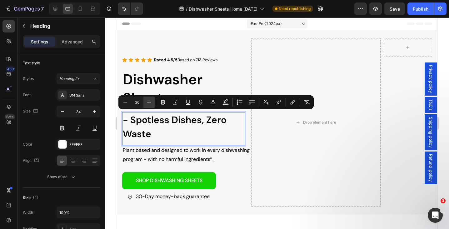
click at [150, 101] on icon "Editor contextual toolbar" at bounding box center [149, 102] width 6 height 6
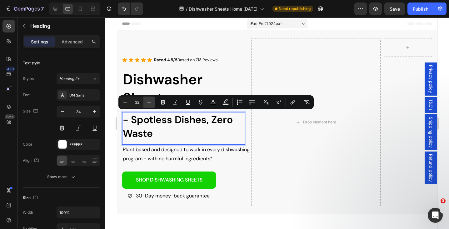
click at [150, 101] on icon "Editor contextual toolbar" at bounding box center [149, 102] width 6 height 6
type input "34"
click at [110, 104] on div at bounding box center [277, 124] width 344 height 212
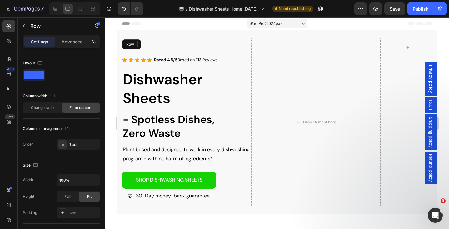
click at [249, 108] on div "Icon Icon Rated 4.5/5 Based on 713 Reviews Text Block Icon Icon Icon Row ⁠⁠⁠⁠⁠⁠…" at bounding box center [186, 101] width 129 height 126
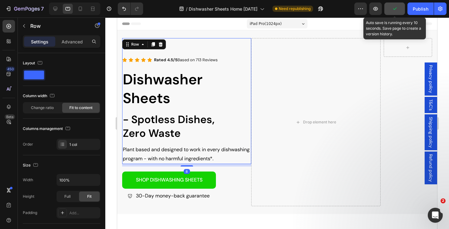
click at [392, 6] on button "button" at bounding box center [395, 9] width 21 height 13
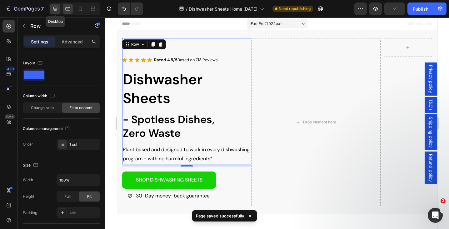
click at [57, 6] on icon at bounding box center [55, 9] width 6 height 6
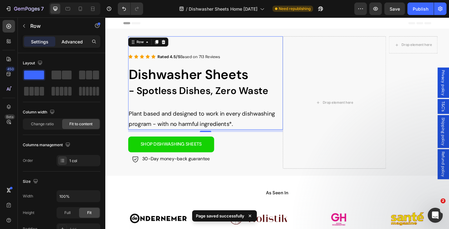
click at [72, 41] on p "Advanced" at bounding box center [72, 41] width 21 height 7
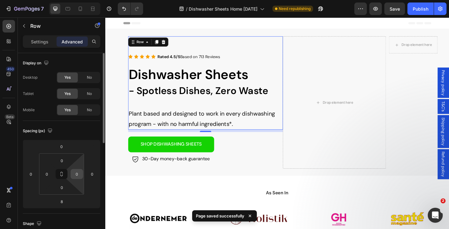
click at [79, 172] on input "0" at bounding box center [76, 174] width 9 height 9
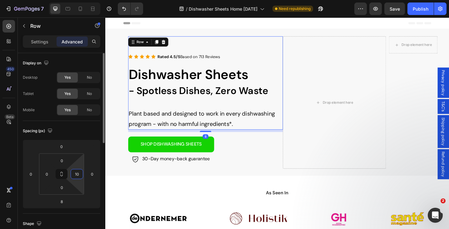
type input "10"
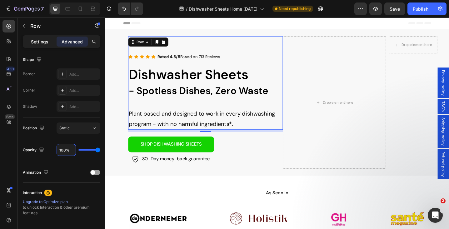
click at [43, 42] on p "Settings" at bounding box center [40, 41] width 18 height 7
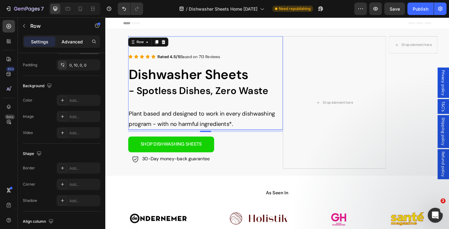
click at [75, 40] on p "Advanced" at bounding box center [72, 41] width 21 height 7
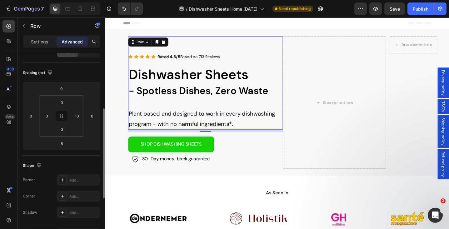
scroll to position [0, 0]
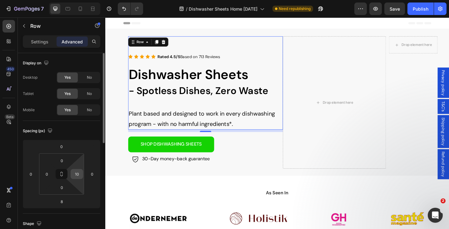
click at [79, 175] on input "10" at bounding box center [76, 174] width 9 height 9
type input "0"
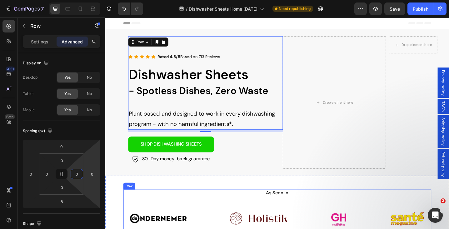
click at [169, 204] on div "As Seen In Heading Image Image Image Image Row Row Section 3/25" at bounding box center [292, 232] width 375 height 85
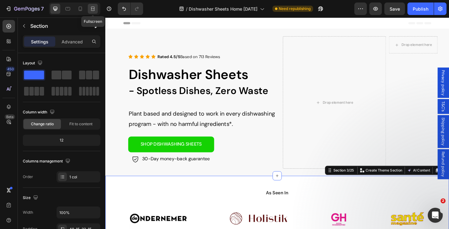
click at [94, 10] on icon at bounding box center [93, 10] width 4 height 1
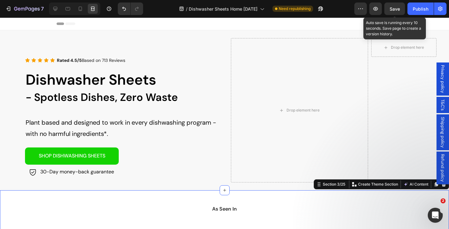
click at [394, 9] on span "Save" at bounding box center [395, 8] width 10 height 5
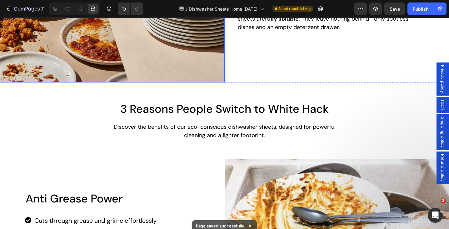
scroll to position [609, 0]
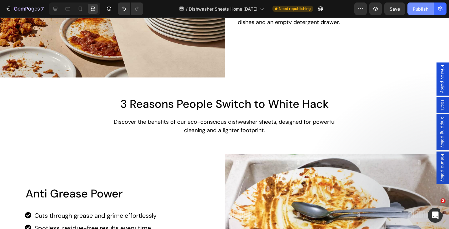
click at [420, 10] on div "Publish" at bounding box center [421, 9] width 16 height 7
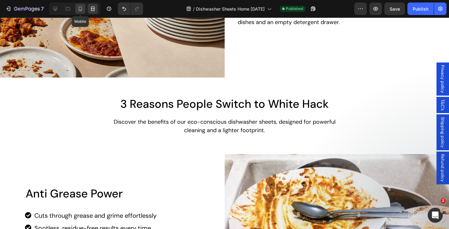
click at [77, 10] on div at bounding box center [80, 9] width 10 height 10
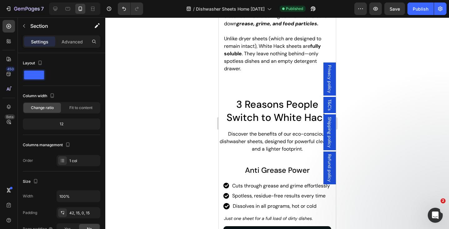
scroll to position [635, 0]
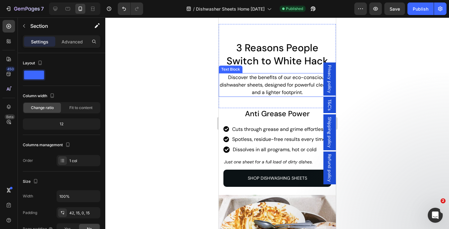
click at [247, 93] on span "Discover the benefits of our eco-conscious dishwasher sheets, designed for powe…" at bounding box center [278, 85] width 116 height 22
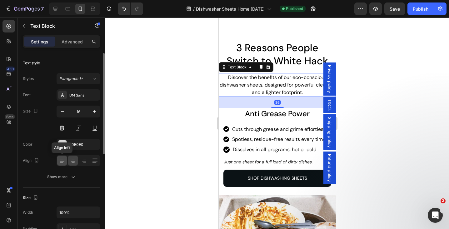
click at [61, 160] on icon at bounding box center [61, 160] width 3 height 1
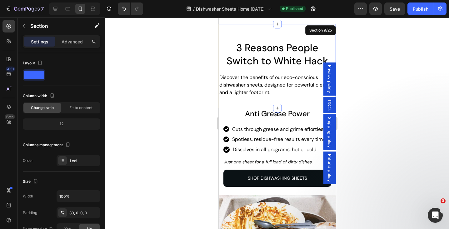
click at [225, 31] on div "3 Reasons People Switch to White Hack Heading Row Discover the benefits of our …" at bounding box center [277, 66] width 117 height 84
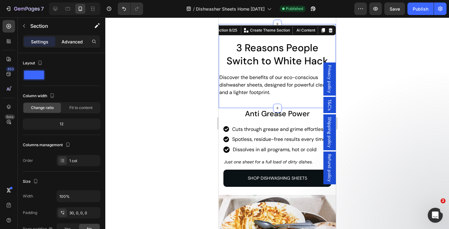
click at [77, 44] on p "Advanced" at bounding box center [72, 41] width 21 height 7
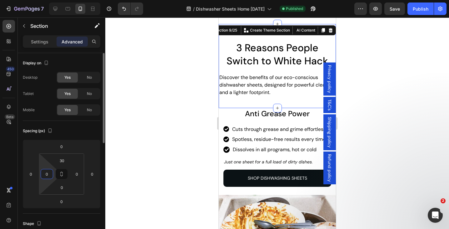
click at [50, 173] on input "0" at bounding box center [46, 174] width 9 height 9
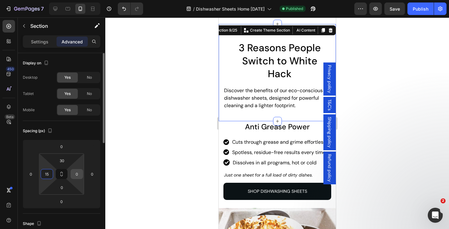
type input "15"
click at [78, 173] on input "0" at bounding box center [76, 174] width 9 height 9
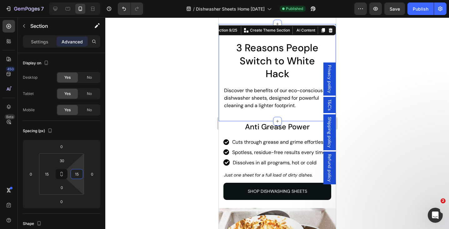
click at [181, 103] on div at bounding box center [277, 124] width 344 height 212
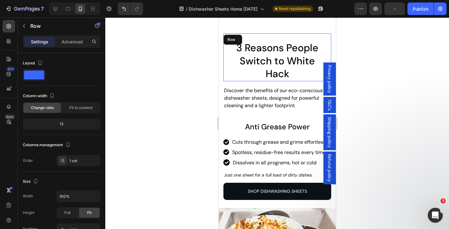
click at [223, 59] on div "3 Reasons People Switch to White Hack Heading" at bounding box center [277, 57] width 108 height 48
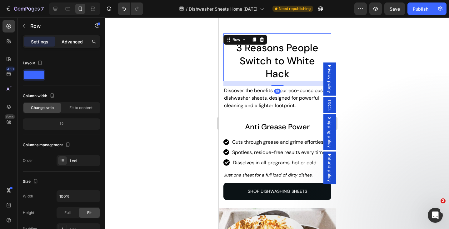
click at [70, 41] on p "Advanced" at bounding box center [72, 41] width 21 height 7
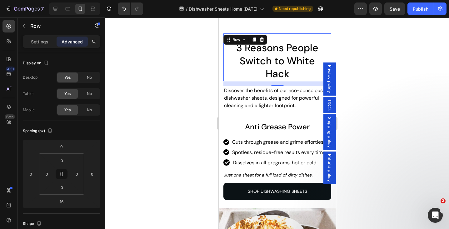
click at [185, 42] on div at bounding box center [277, 124] width 344 height 212
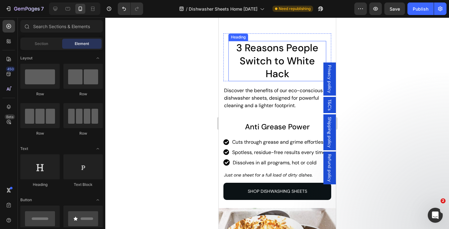
click at [274, 72] on span "3 Reasons People Switch to White Hack" at bounding box center [277, 60] width 82 height 39
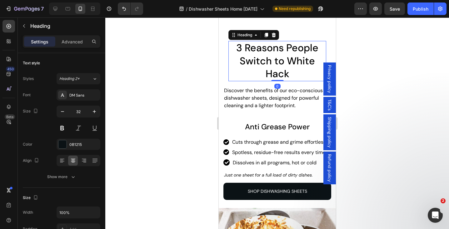
click at [177, 70] on div at bounding box center [277, 124] width 344 height 212
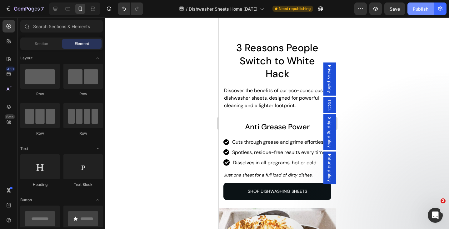
click at [422, 13] on button "Publish" at bounding box center [421, 9] width 26 height 13
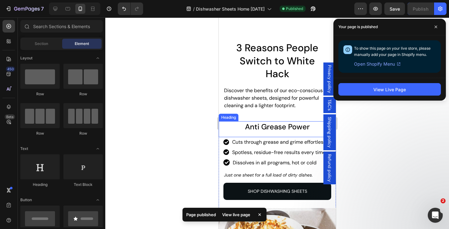
click at [268, 131] on span "Anti Grease Power" at bounding box center [277, 127] width 65 height 10
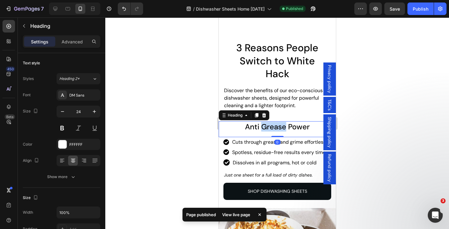
click at [272, 129] on span "Anti Grease Power" at bounding box center [277, 127] width 65 height 10
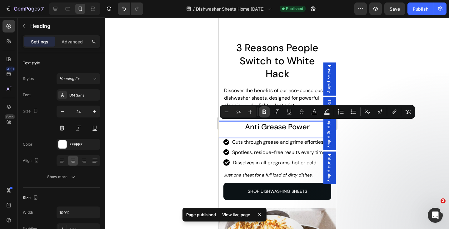
click at [263, 112] on icon "Editor contextual toolbar" at bounding box center [265, 112] width 4 height 5
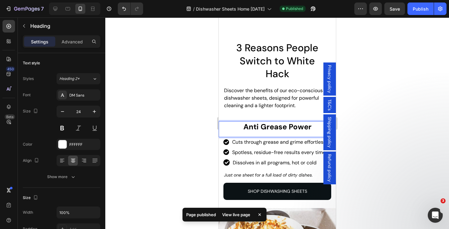
click at [171, 99] on div at bounding box center [277, 124] width 344 height 212
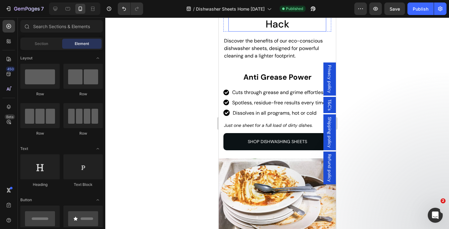
scroll to position [687, 0]
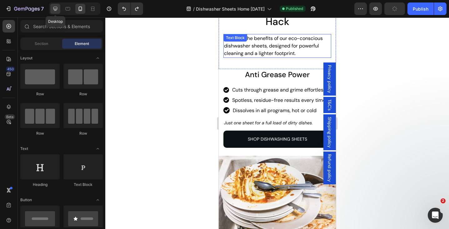
click at [56, 6] on icon at bounding box center [55, 9] width 6 height 6
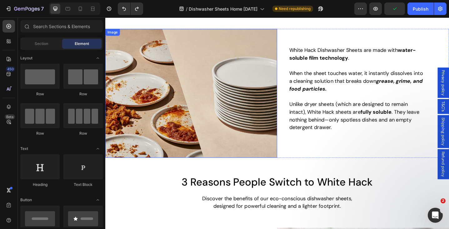
scroll to position [781, 0]
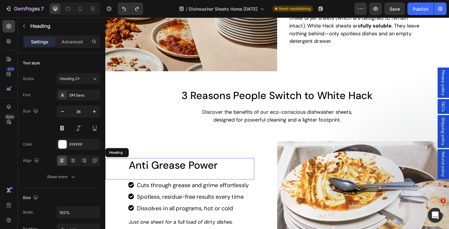
click at [177, 174] on span "Anti Grease Power" at bounding box center [179, 178] width 97 height 15
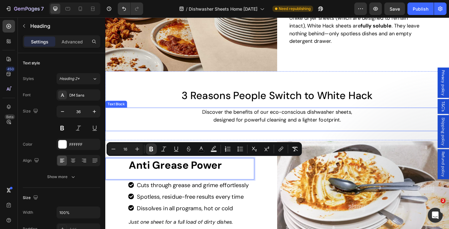
click at [150, 128] on div "Discover the benefits of our eco-conscious dishwasher sheets, designed for powe…" at bounding box center [292, 125] width 375 height 18
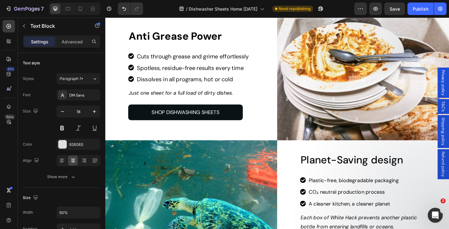
scroll to position [928, 0]
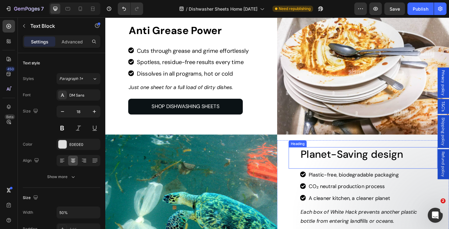
click at [342, 171] on span "Planet-Saving design" at bounding box center [375, 167] width 112 height 15
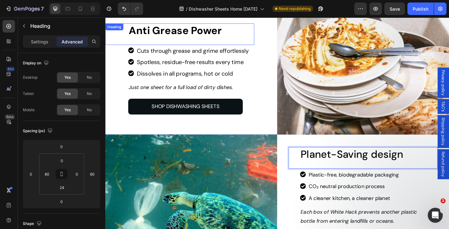
click at [218, 37] on strong "Anti Grease Power" at bounding box center [182, 31] width 102 height 15
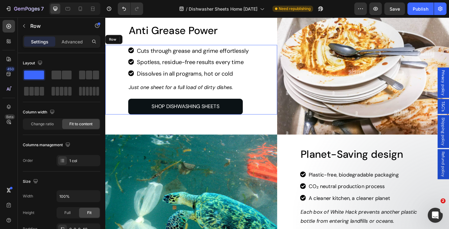
click at [113, 76] on div "Icon Cuts through grease and grime effortlessly Text Block Row Icon Spotless, r…" at bounding box center [199, 86] width 188 height 76
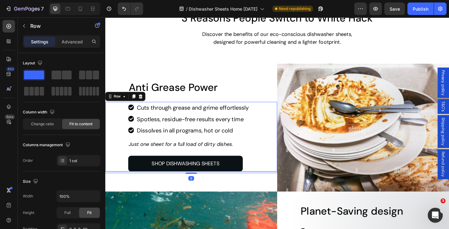
scroll to position [862, 0]
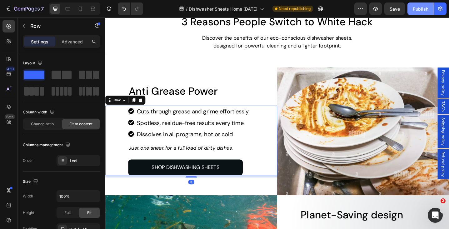
click at [415, 9] on div "Publish" at bounding box center [421, 9] width 16 height 7
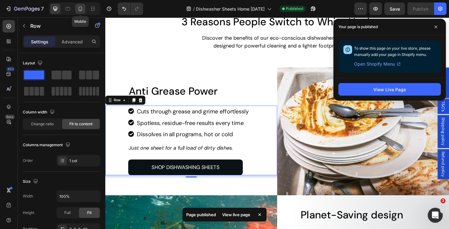
click at [81, 6] on icon at bounding box center [80, 9] width 6 height 6
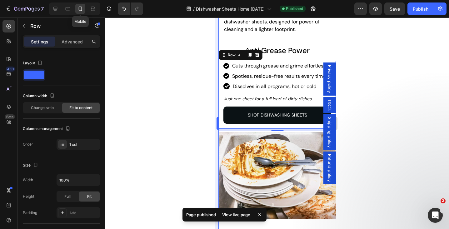
scroll to position [883, 0]
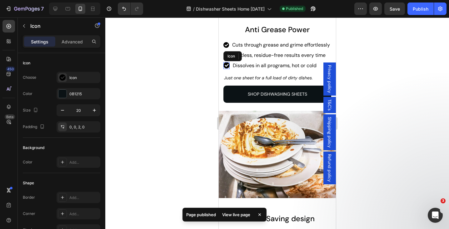
drag, startPoint x: 227, startPoint y: 63, endPoint x: 436, endPoint y: 82, distance: 209.1
click at [227, 63] on icon at bounding box center [226, 65] width 6 height 6
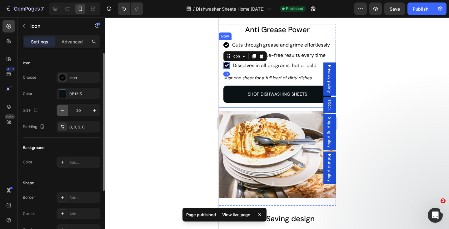
click at [61, 109] on icon "button" at bounding box center [62, 110] width 6 height 6
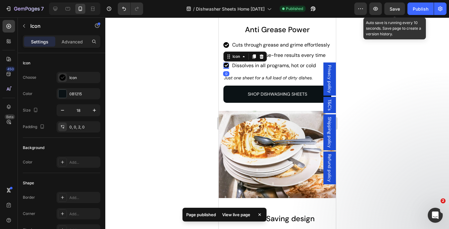
click at [398, 6] on div "Save" at bounding box center [395, 9] width 10 height 7
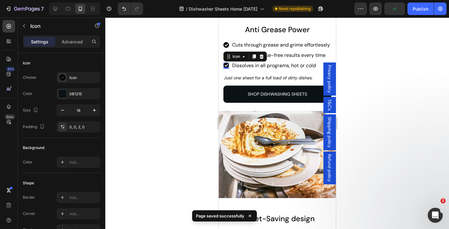
click at [201, 57] on div at bounding box center [277, 124] width 344 height 212
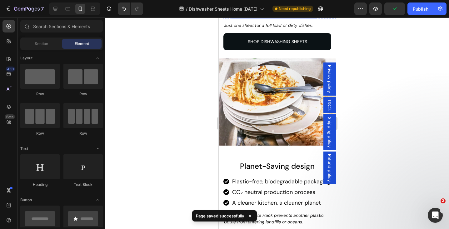
scroll to position [963, 0]
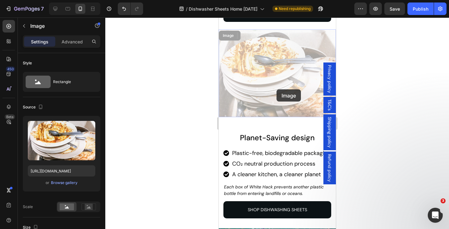
drag, startPoint x: 276, startPoint y: 89, endPoint x: 292, endPoint y: 154, distance: 66.9
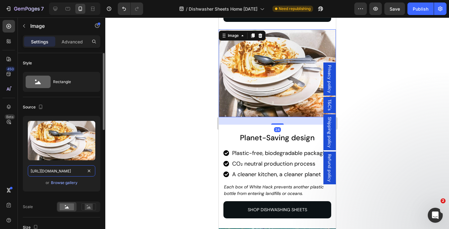
click at [63, 171] on input "[URL][DOMAIN_NAME]" at bounding box center [62, 170] width 68 height 11
paste input "WH_FF_2.jpg?v=1755163547"
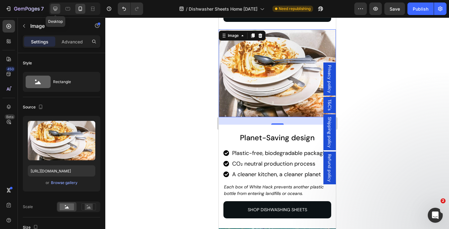
click at [51, 9] on div at bounding box center [55, 9] width 10 height 10
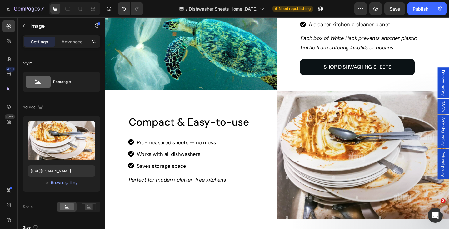
scroll to position [1162, 0]
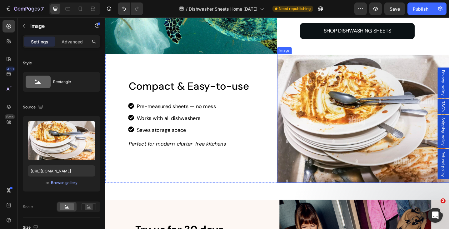
click at [337, 91] on img at bounding box center [387, 127] width 188 height 141
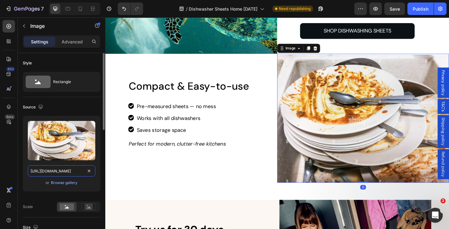
click at [69, 170] on input "[URL][DOMAIN_NAME]" at bounding box center [62, 170] width 68 height 11
paste input "WH_FF_2.jpg?v=1755163547"
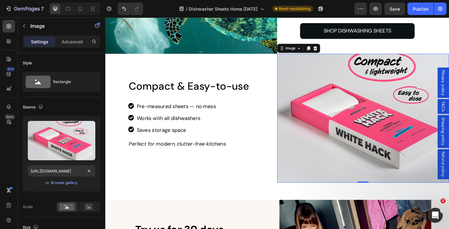
click at [210, 206] on div "White Hack Dishwasher Sheets are made with water-soluble film technology . When…" at bounding box center [292, 81] width 375 height 2427
click at [327, 114] on img at bounding box center [387, 127] width 188 height 141
click at [88, 205] on rect at bounding box center [89, 207] width 8 height 6
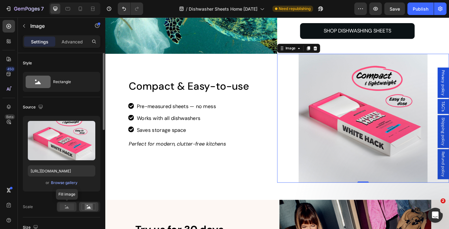
click at [70, 205] on rect at bounding box center [67, 207] width 14 height 7
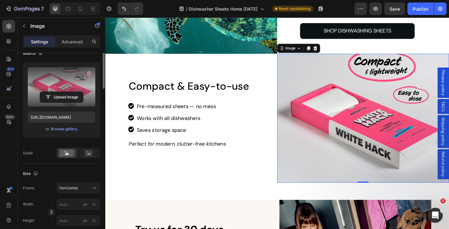
scroll to position [68, 0]
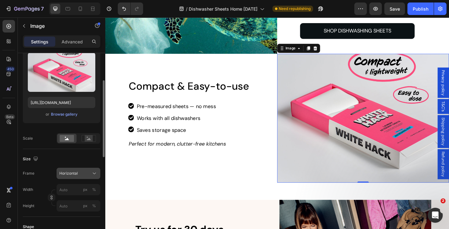
click at [79, 172] on div "Horizontal" at bounding box center [74, 174] width 31 height 6
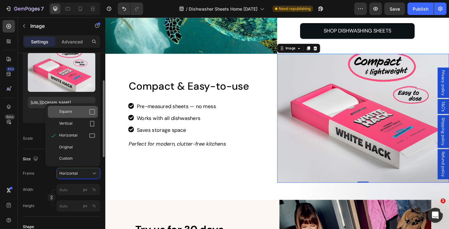
click at [73, 112] on div "Square" at bounding box center [77, 112] width 36 height 6
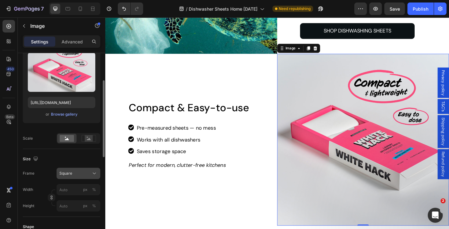
click at [65, 174] on span "Square" at bounding box center [65, 174] width 13 height 6
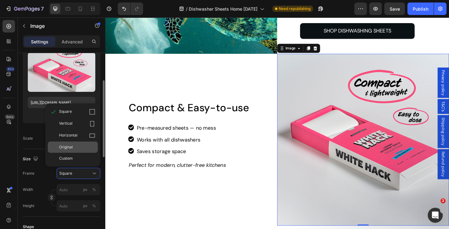
click at [69, 147] on span "Original" at bounding box center [66, 147] width 14 height 6
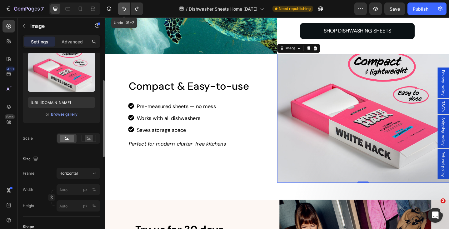
click at [123, 4] on button "Undo/Redo" at bounding box center [124, 9] width 13 height 13
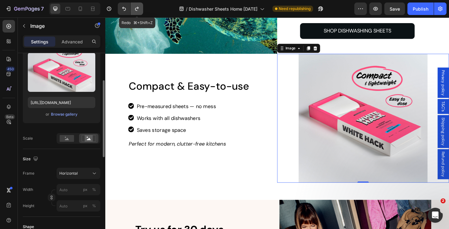
click at [135, 7] on icon "Undo/Redo" at bounding box center [137, 9] width 6 height 6
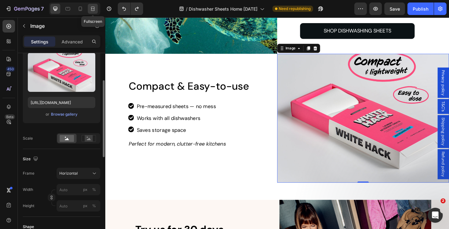
click at [95, 5] on div at bounding box center [93, 9] width 10 height 10
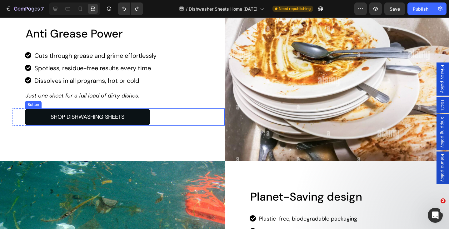
scroll to position [922, 0]
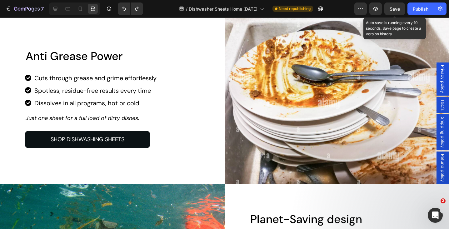
click at [398, 8] on span "Save" at bounding box center [395, 8] width 10 height 5
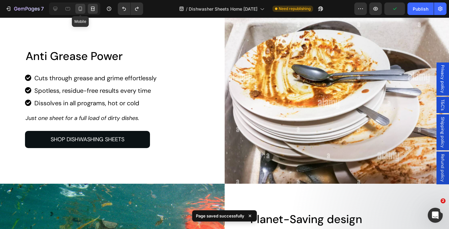
click at [81, 9] on icon at bounding box center [80, 9] width 6 height 6
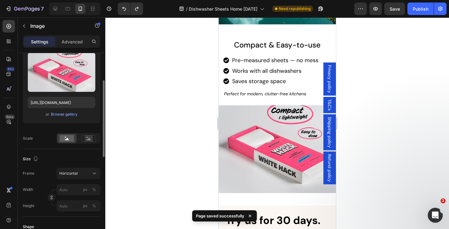
scroll to position [1204, 0]
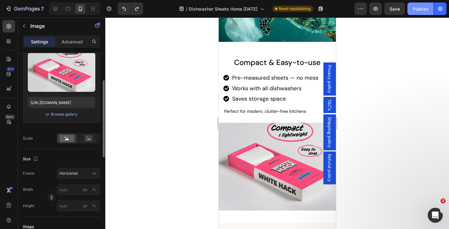
click at [414, 8] on div "Publish" at bounding box center [421, 9] width 16 height 7
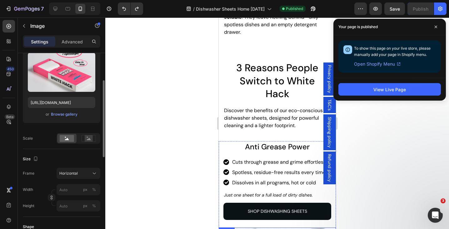
scroll to position [741, 0]
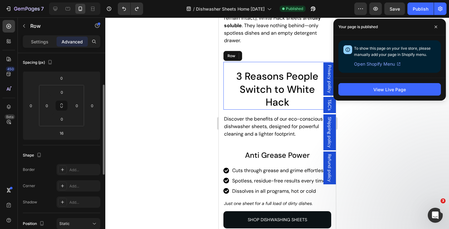
click at [226, 72] on div "3 Reasons People Switch to White Hack Heading" at bounding box center [277, 86] width 108 height 48
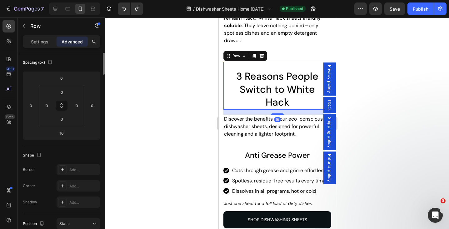
scroll to position [0, 0]
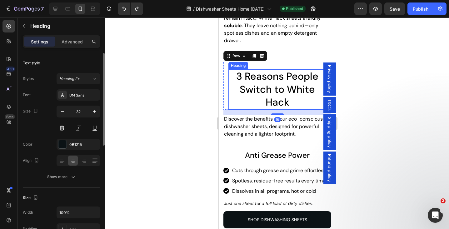
click at [231, 77] on h2 "3 Reasons People Switch to White Hack" at bounding box center [277, 89] width 98 height 40
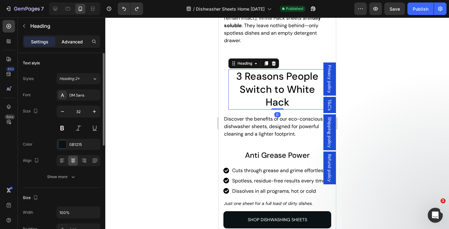
click at [70, 42] on p "Advanced" at bounding box center [72, 41] width 21 height 7
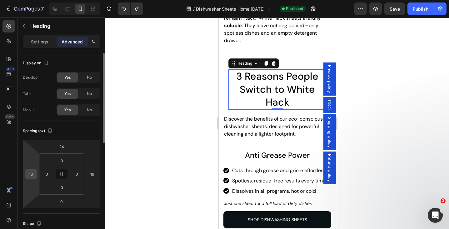
click at [35, 173] on input "16" at bounding box center [30, 174] width 9 height 9
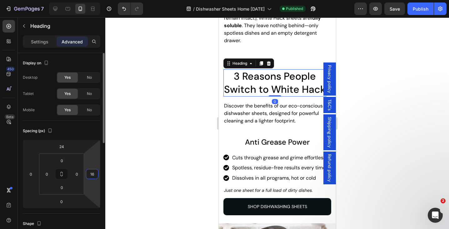
click at [94, 173] on input "16" at bounding box center [92, 174] width 9 height 9
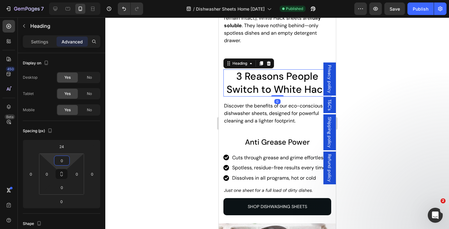
click at [161, 109] on div at bounding box center [277, 124] width 344 height 212
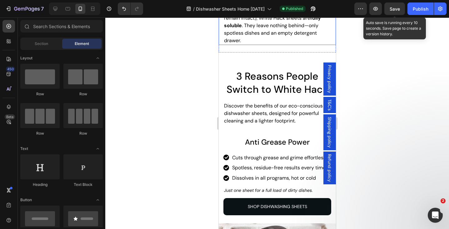
click at [397, 9] on span "Save" at bounding box center [395, 8] width 10 height 5
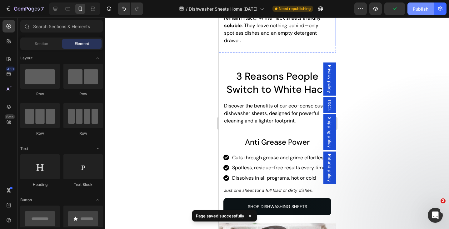
click at [422, 9] on div "Publish" at bounding box center [421, 9] width 16 height 7
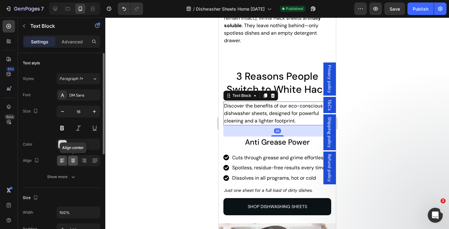
click at [74, 163] on icon at bounding box center [73, 162] width 3 height 1
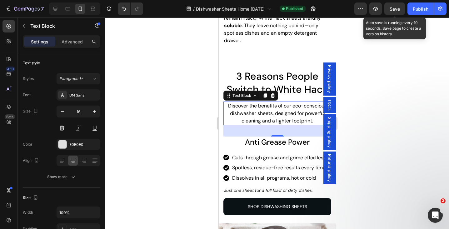
click at [398, 9] on span "Save" at bounding box center [395, 8] width 10 height 5
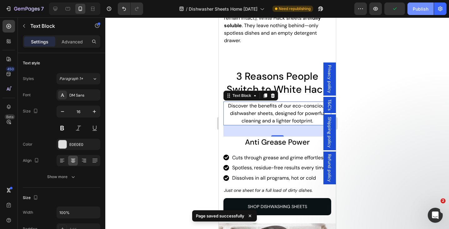
click at [420, 9] on div "Publish" at bounding box center [421, 9] width 16 height 7
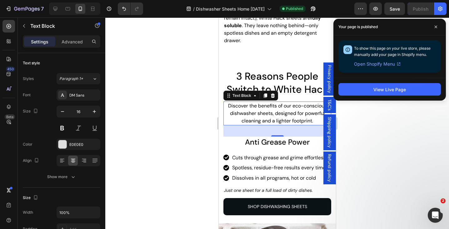
click at [400, 119] on div at bounding box center [277, 124] width 344 height 212
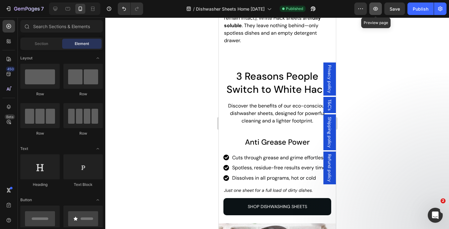
click at [377, 13] on button "button" at bounding box center [376, 9] width 13 height 13
